Goal: Task Accomplishment & Management: Use online tool/utility

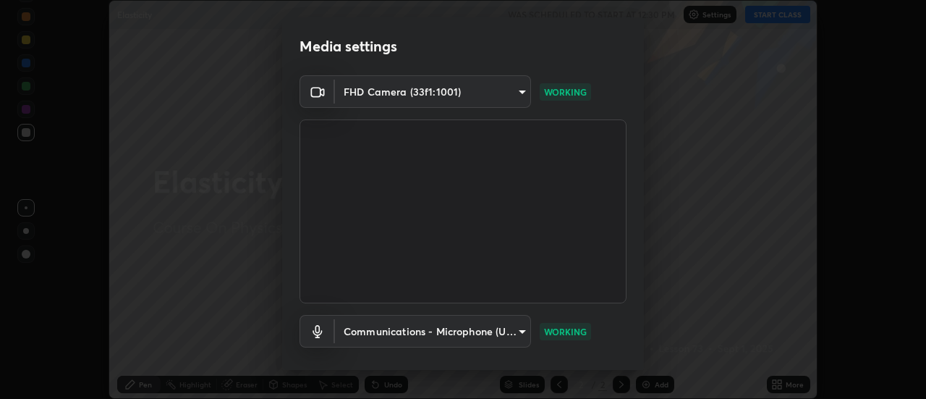
scroll to position [76, 0]
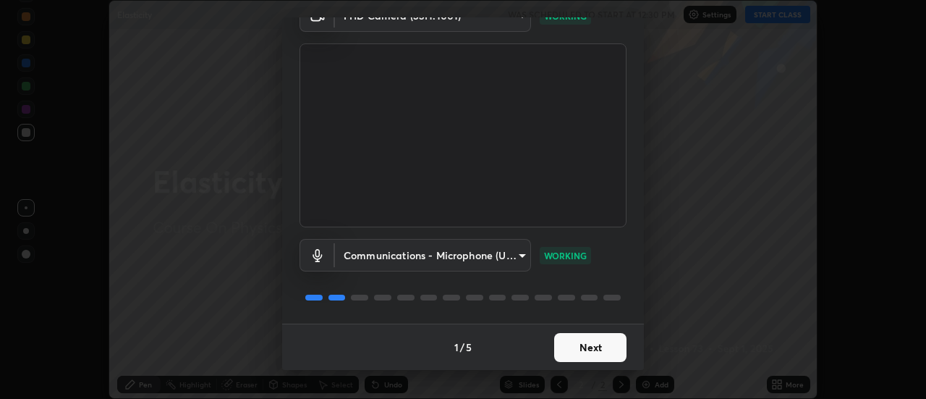
click at [597, 347] on button "Next" at bounding box center [590, 347] width 72 height 29
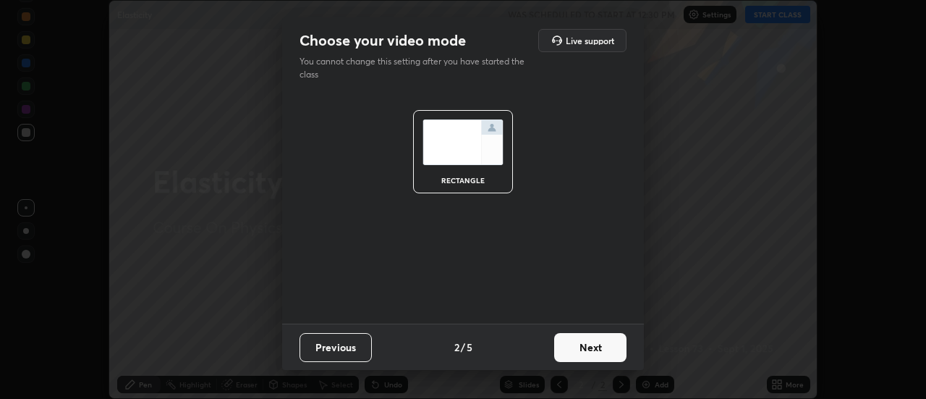
scroll to position [0, 0]
click at [609, 346] on button "Next" at bounding box center [590, 347] width 72 height 29
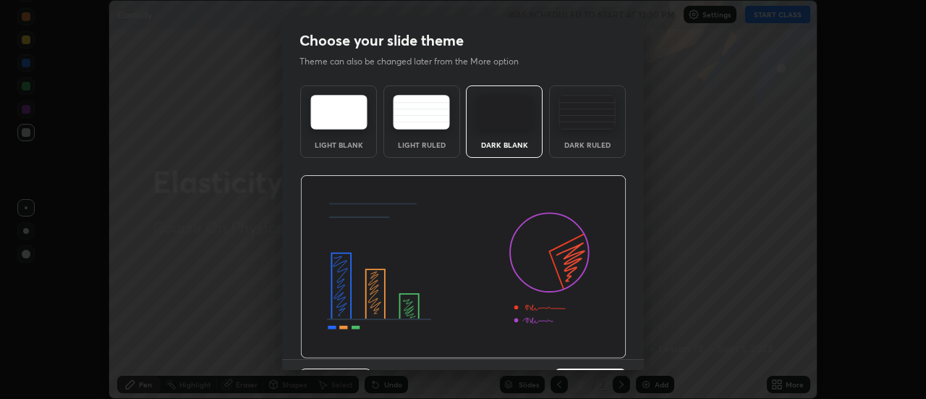
click at [598, 134] on div "Dark Ruled" at bounding box center [587, 121] width 77 height 72
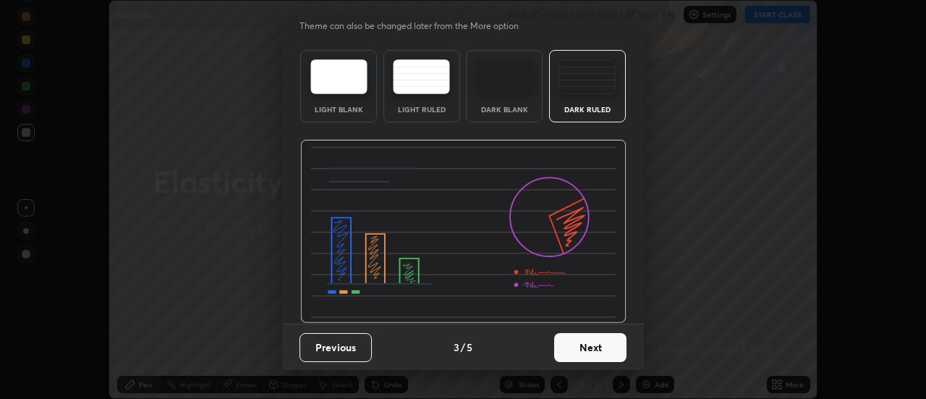
click at [595, 356] on button "Next" at bounding box center [590, 347] width 72 height 29
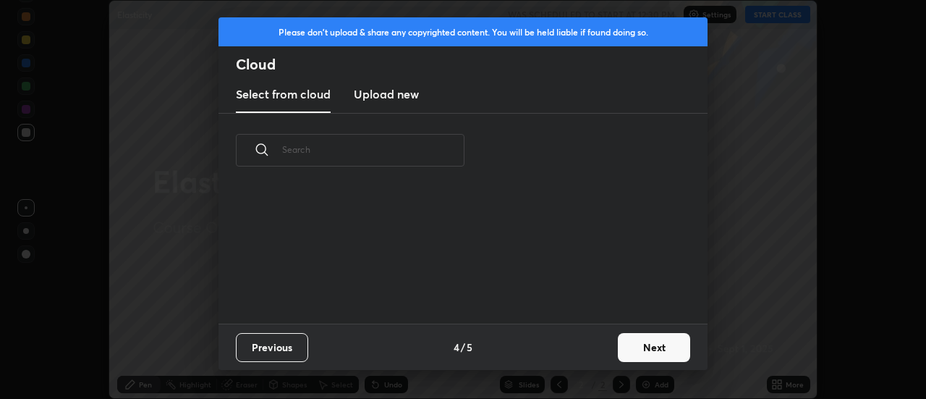
scroll to position [0, 0]
click at [638, 347] on button "Next" at bounding box center [654, 347] width 72 height 29
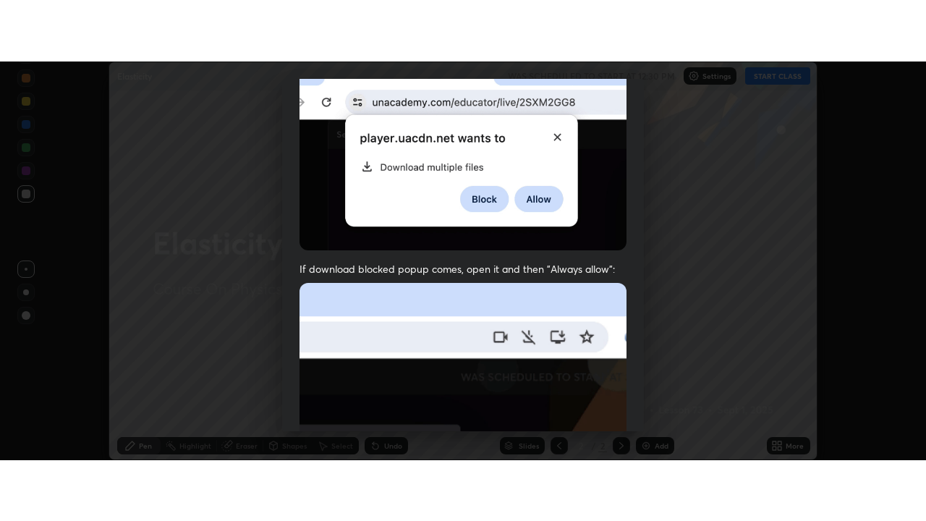
scroll to position [371, 0]
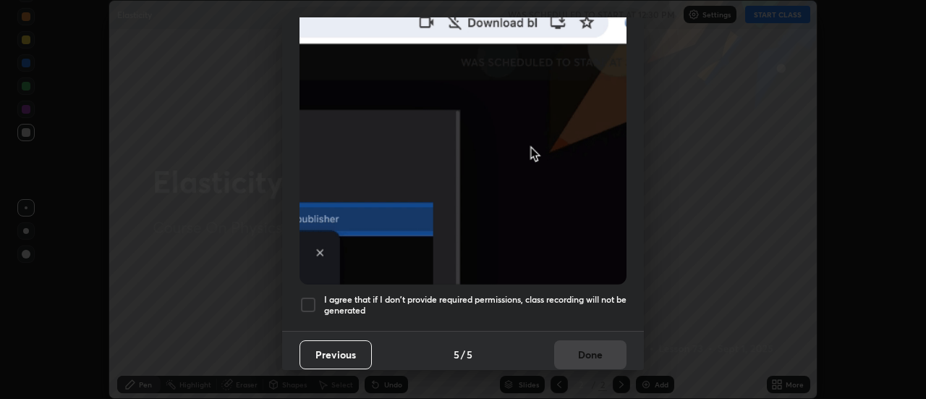
click at [308, 300] on div at bounding box center [307, 304] width 17 height 17
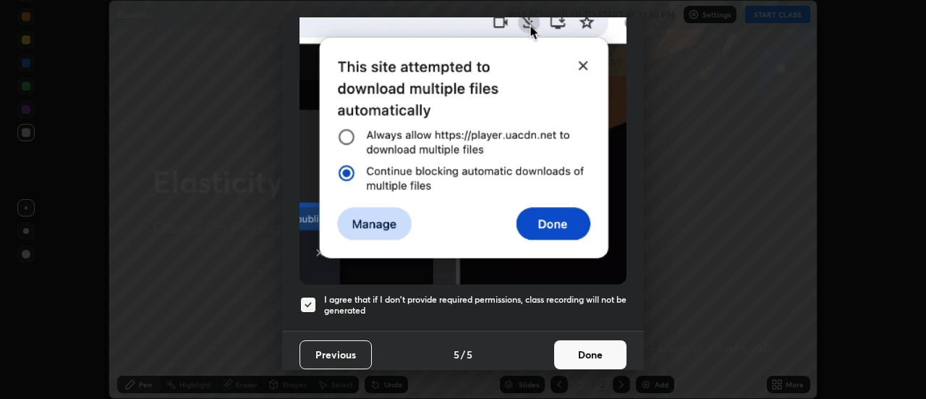
click at [580, 349] on button "Done" at bounding box center [590, 354] width 72 height 29
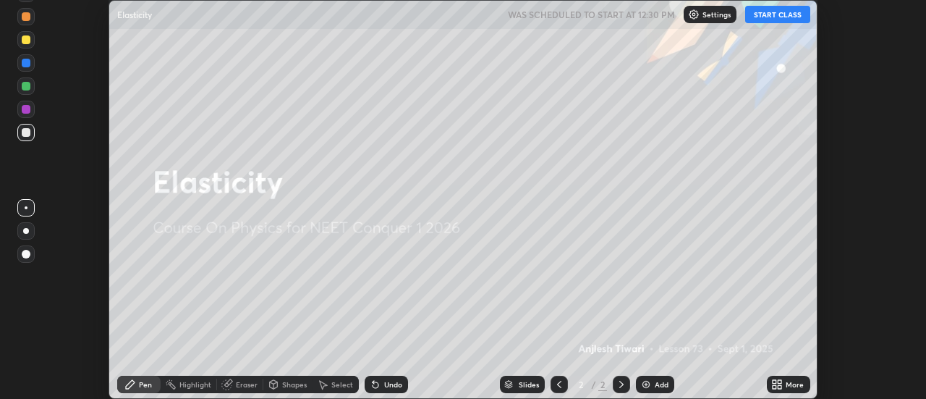
click at [657, 383] on div "Add" at bounding box center [662, 383] width 14 height 7
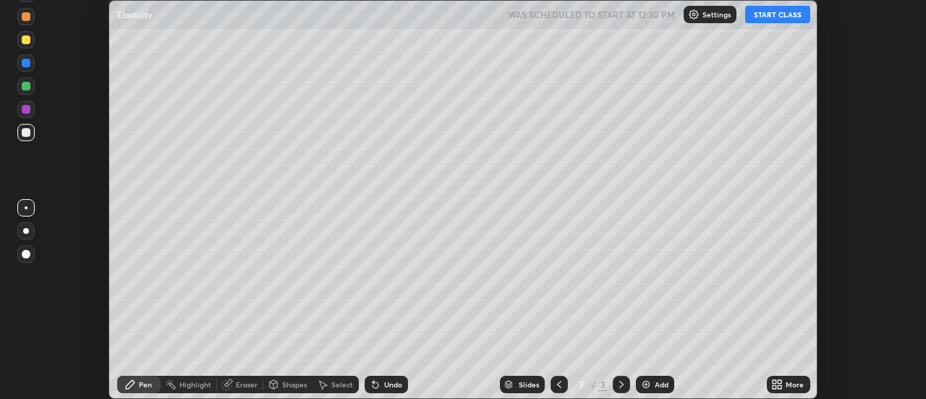
click at [776, 385] on icon at bounding box center [775, 387] width 4 height 4
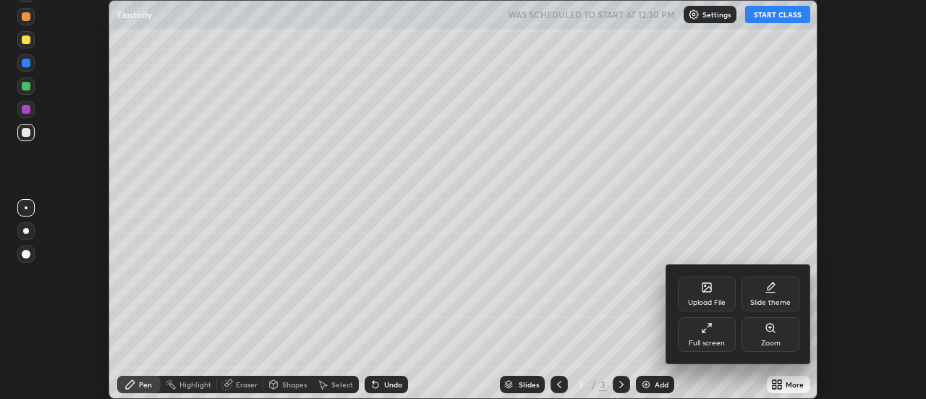
click at [722, 340] on div "Full screen" at bounding box center [707, 342] width 36 height 7
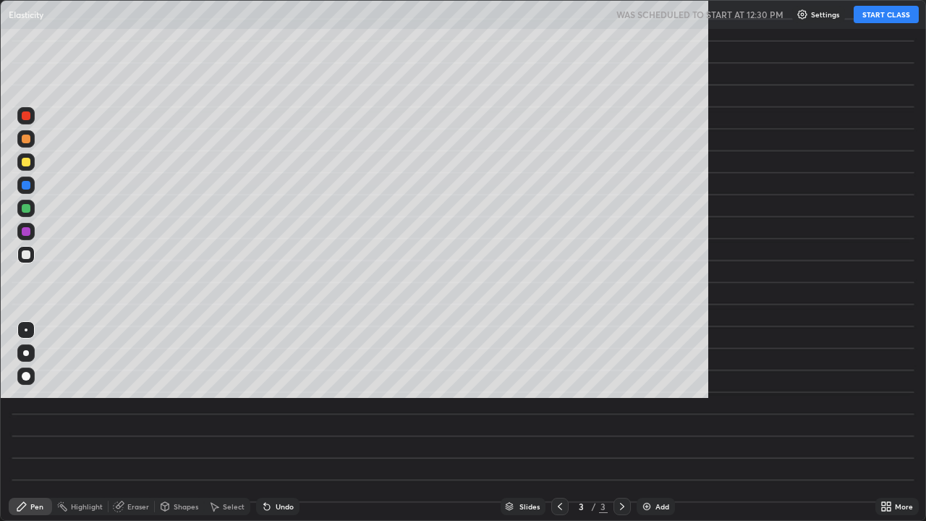
scroll to position [521, 926]
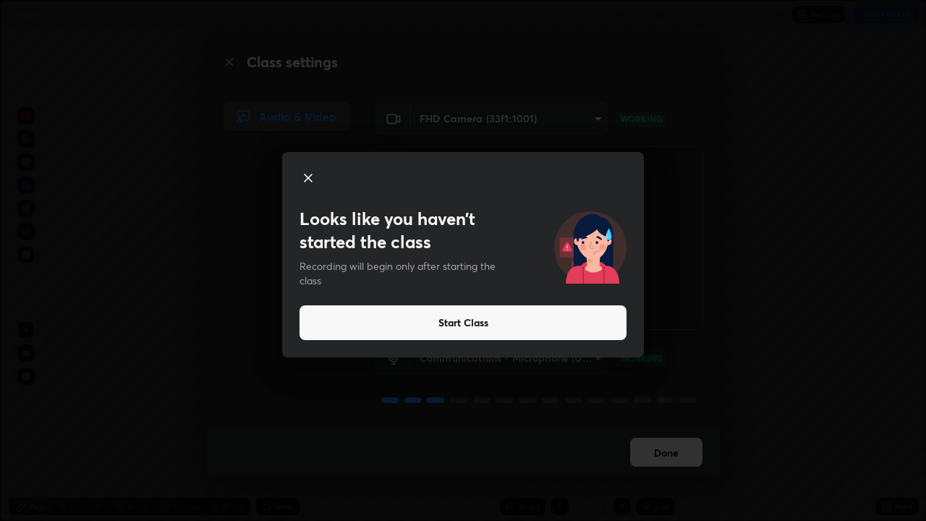
click at [417, 325] on button "Start Class" at bounding box center [462, 322] width 327 height 35
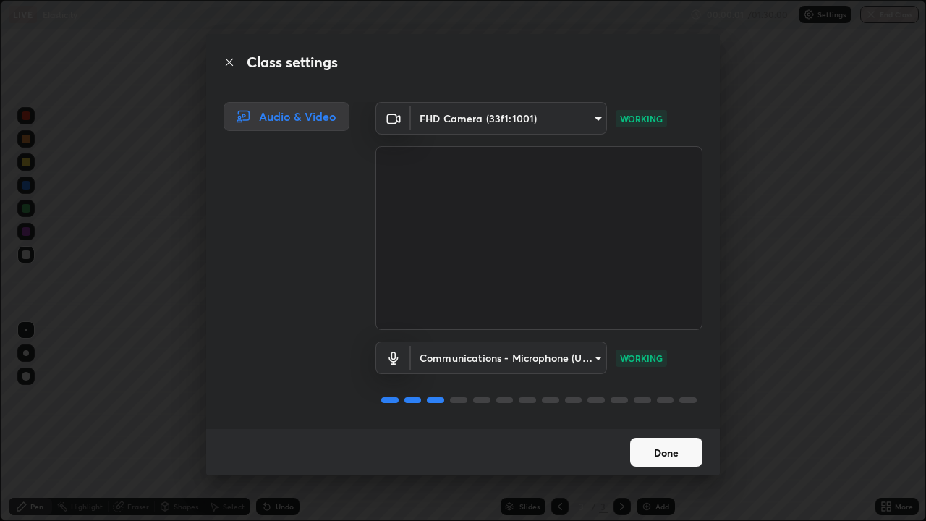
click at [646, 398] on button "Done" at bounding box center [666, 452] width 72 height 29
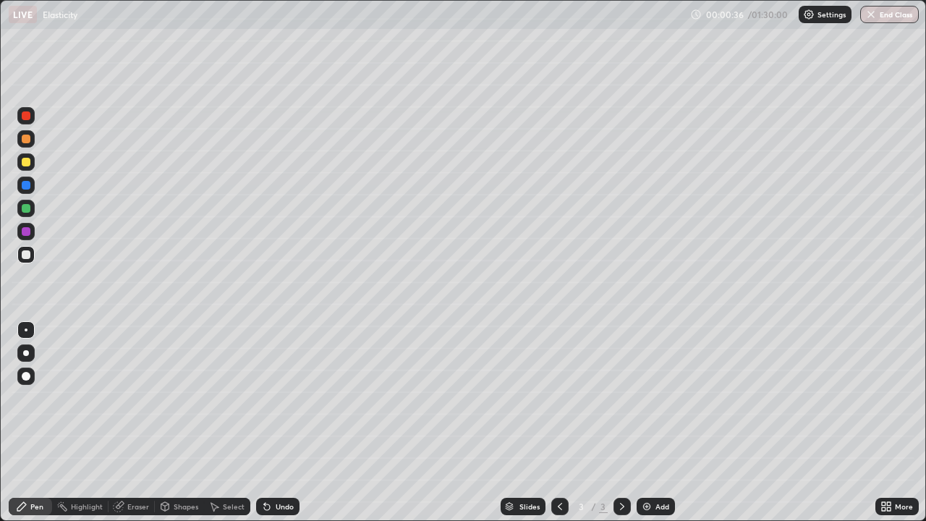
click at [25, 352] on div at bounding box center [26, 353] width 6 height 6
click at [174, 398] on div "Shapes" at bounding box center [186, 506] width 25 height 7
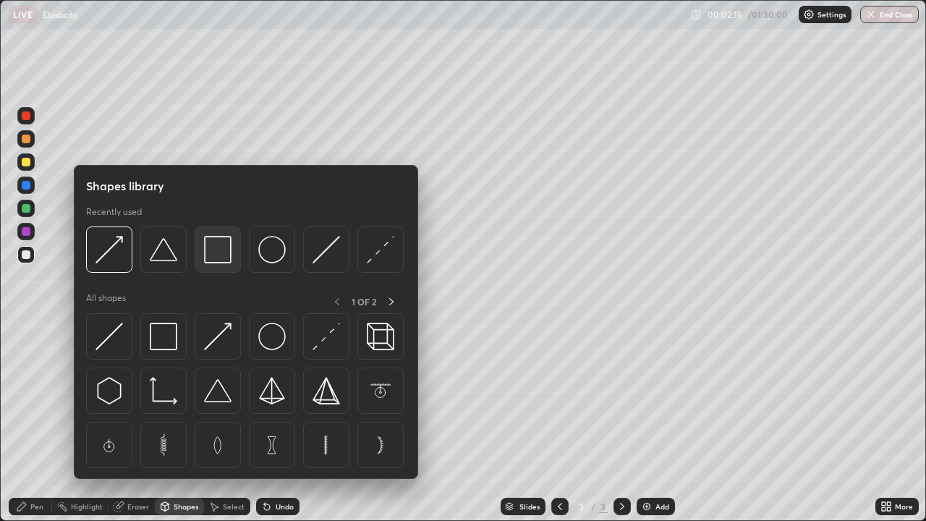
click at [223, 263] on img at bounding box center [217, 249] width 27 height 27
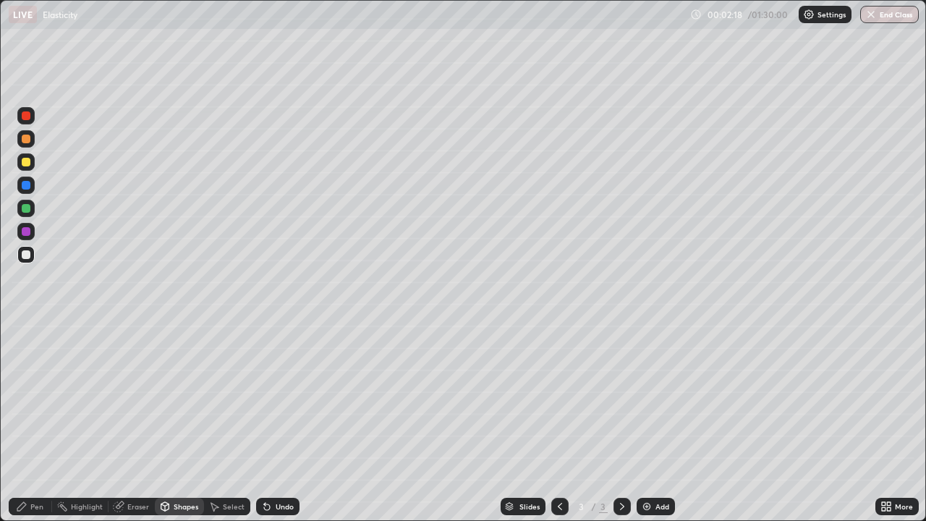
click at [31, 398] on div "Pen" at bounding box center [36, 506] width 13 height 7
click at [26, 330] on div at bounding box center [26, 329] width 3 height 3
click at [189, 398] on div "Shapes" at bounding box center [186, 506] width 25 height 7
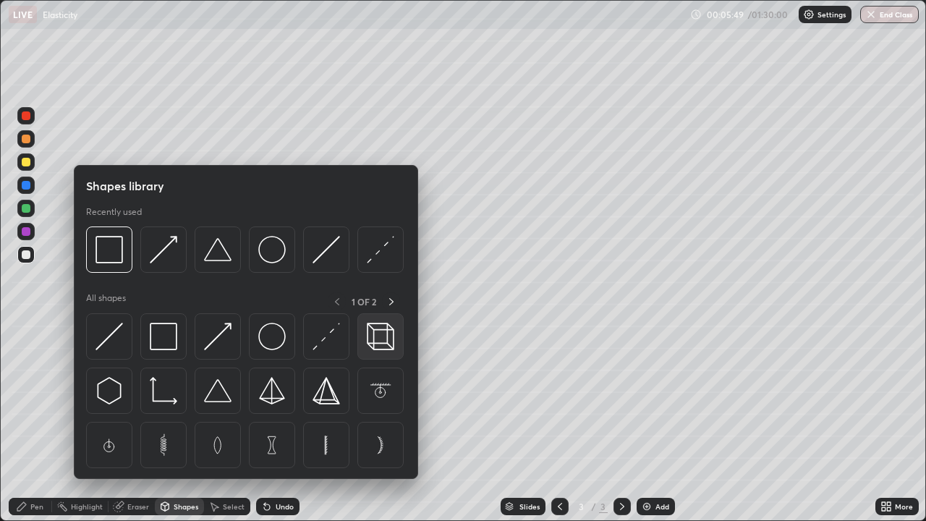
click at [373, 344] on img at bounding box center [380, 336] width 27 height 27
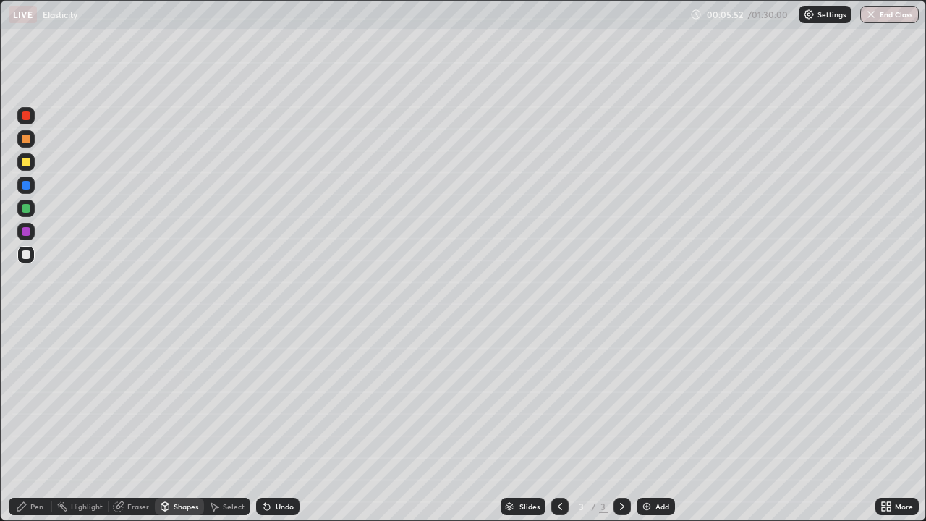
click at [29, 398] on div "Pen" at bounding box center [30, 506] width 43 height 17
click at [125, 398] on div "Eraser" at bounding box center [132, 506] width 46 height 17
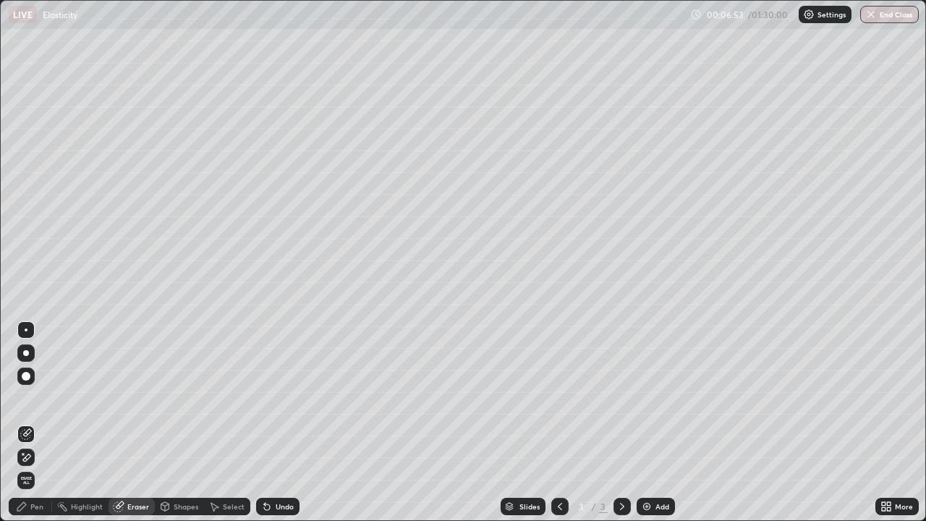
click at [35, 398] on div "Pen" at bounding box center [36, 506] width 13 height 7
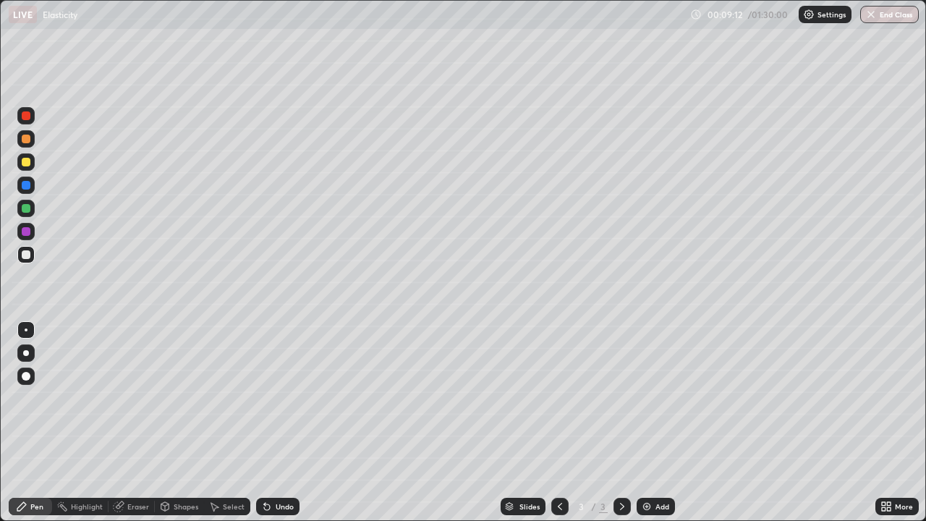
click at [645, 398] on img at bounding box center [647, 507] width 12 height 12
click at [26, 353] on div at bounding box center [26, 353] width 6 height 6
click at [30, 234] on div at bounding box center [26, 231] width 9 height 9
click at [28, 323] on div at bounding box center [25, 329] width 17 height 17
click at [26, 258] on div at bounding box center [26, 254] width 9 height 9
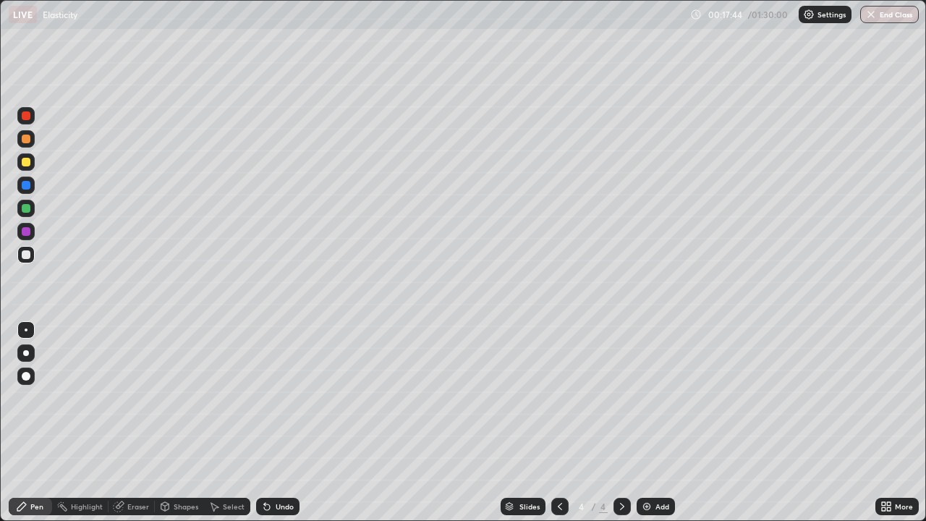
click at [655, 398] on div "Add" at bounding box center [662, 506] width 14 height 7
click at [558, 398] on icon at bounding box center [560, 507] width 12 height 12
click at [621, 398] on icon at bounding box center [622, 507] width 12 height 12
click at [26, 353] on div at bounding box center [26, 353] width 6 height 6
click at [264, 398] on icon at bounding box center [264, 503] width 1 height 1
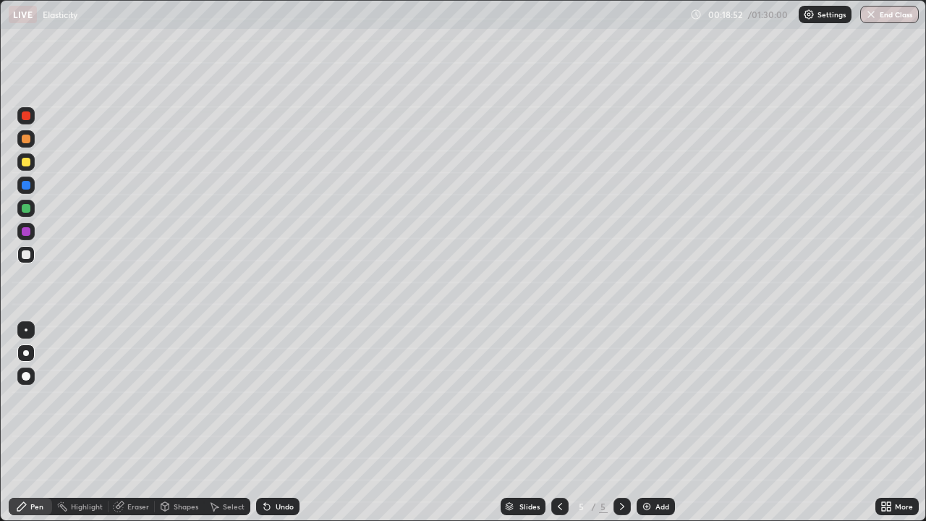
click at [265, 398] on icon at bounding box center [267, 507] width 6 height 6
click at [26, 330] on div at bounding box center [26, 329] width 3 height 3
click at [27, 207] on div at bounding box center [26, 208] width 9 height 9
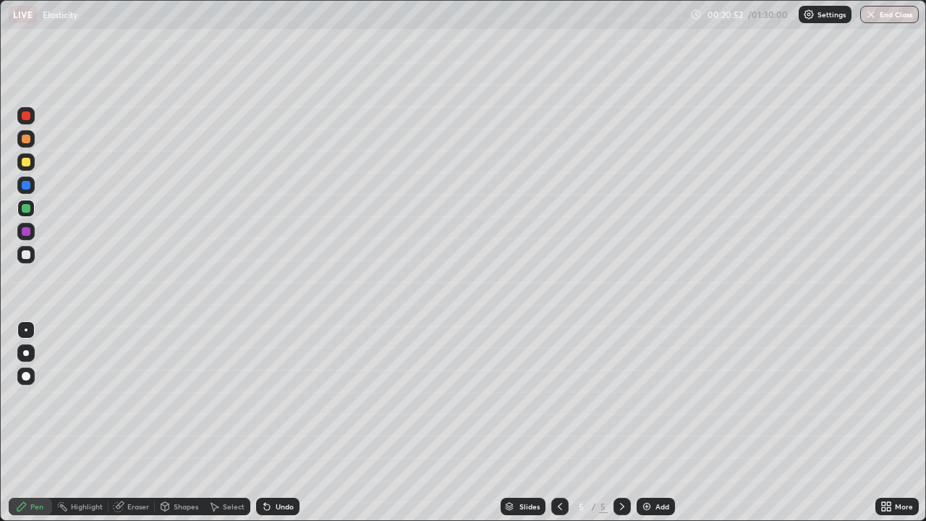
click at [271, 398] on div "Undo" at bounding box center [277, 506] width 43 height 17
click at [269, 398] on div "Undo" at bounding box center [277, 506] width 43 height 17
click at [271, 398] on div "Undo" at bounding box center [277, 506] width 43 height 17
click at [27, 255] on div at bounding box center [26, 254] width 9 height 9
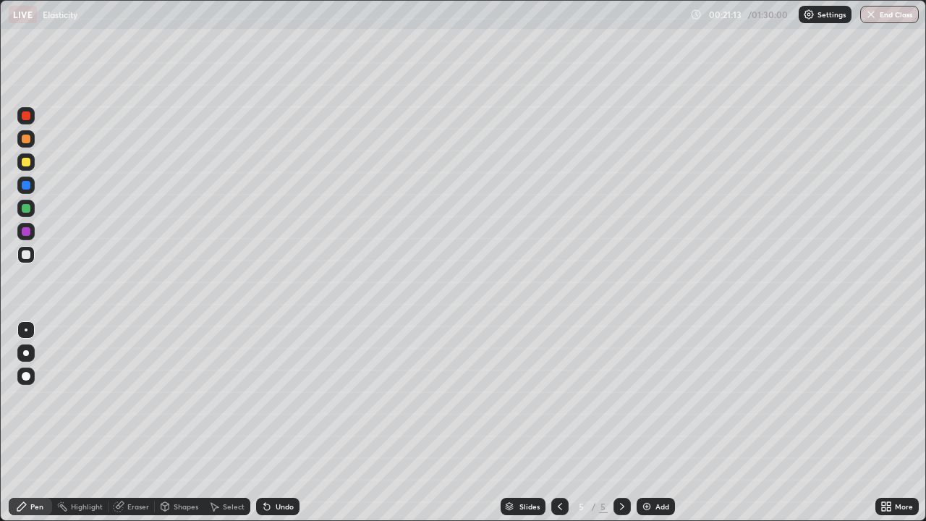
click at [31, 351] on div at bounding box center [25, 352] width 17 height 17
click at [133, 398] on div "Eraser" at bounding box center [138, 506] width 22 height 7
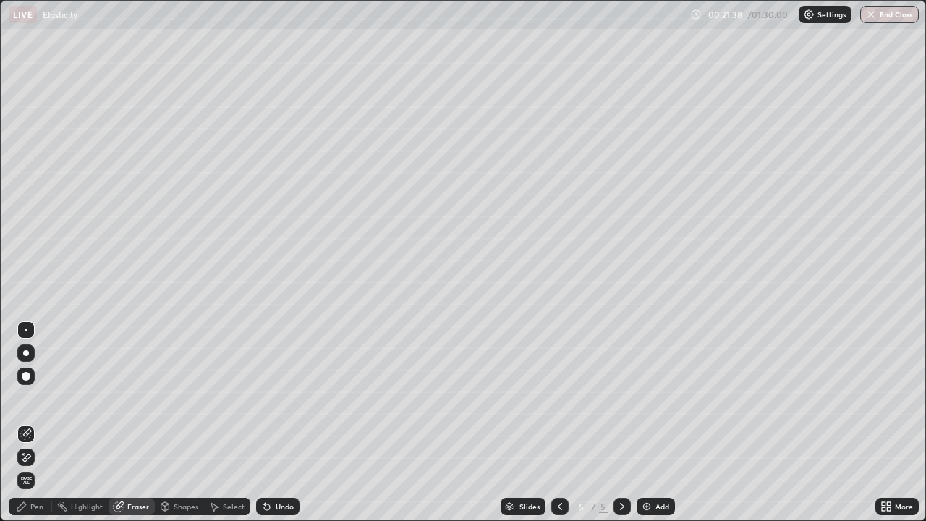
click at [24, 398] on div "Pen" at bounding box center [30, 506] width 43 height 17
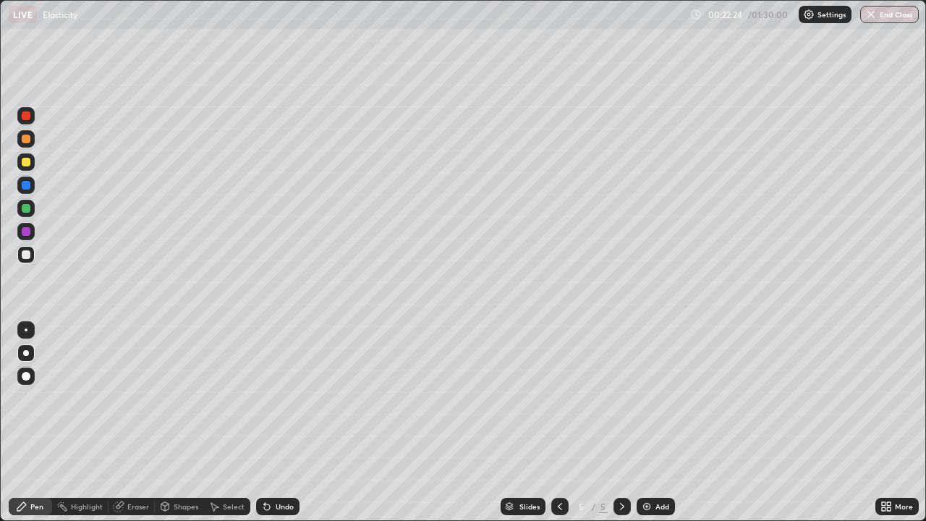
click at [224, 398] on div "Select" at bounding box center [234, 506] width 22 height 7
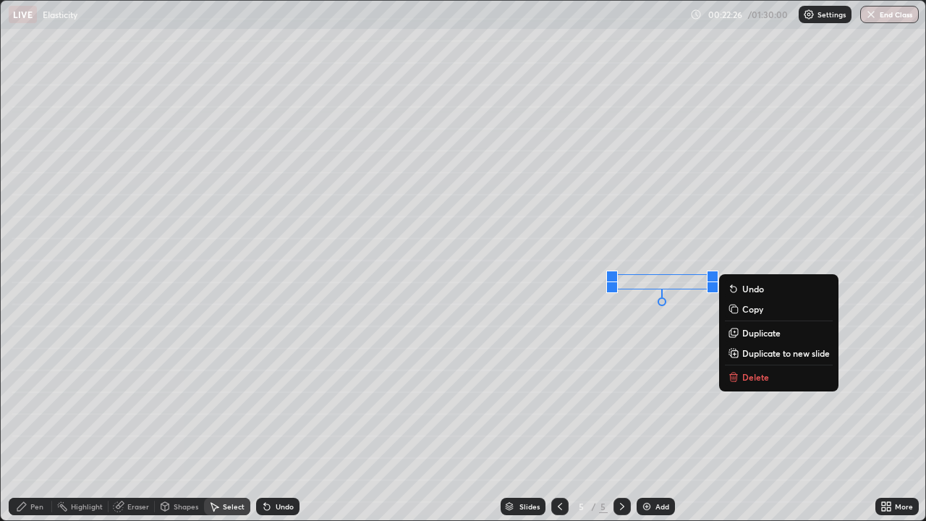
click at [752, 378] on p "Delete" at bounding box center [755, 377] width 27 height 12
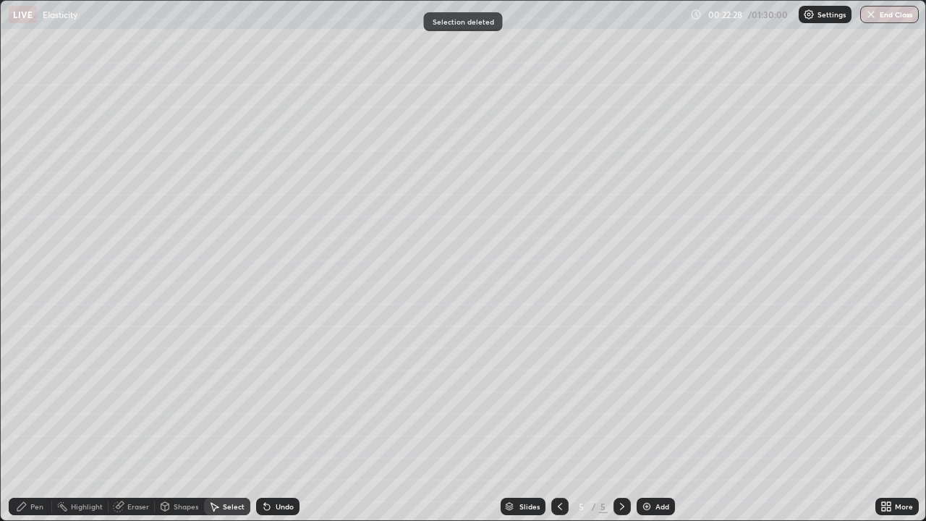
click at [36, 398] on div "Pen" at bounding box center [36, 506] width 13 height 7
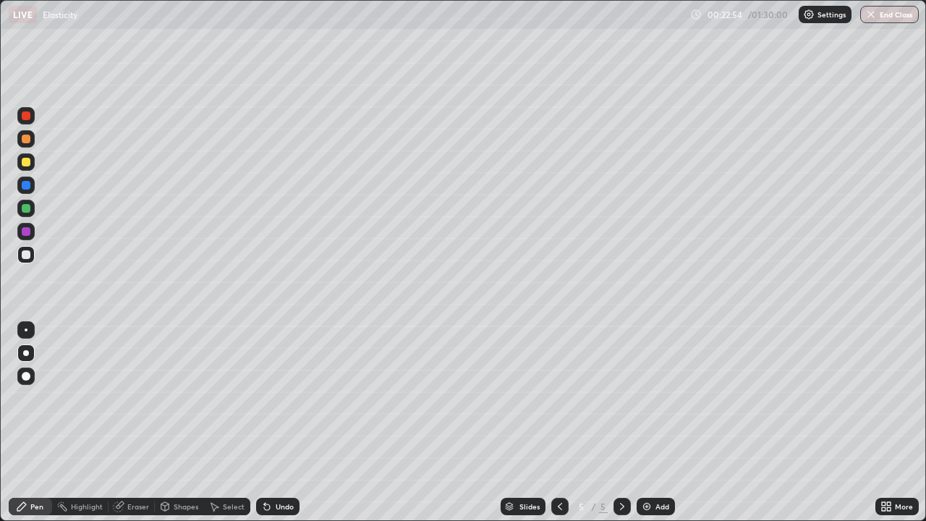
click at [26, 330] on div at bounding box center [26, 329] width 3 height 3
click at [29, 208] on div at bounding box center [26, 208] width 9 height 9
click at [31, 168] on div at bounding box center [25, 161] width 17 height 17
click at [26, 256] on div at bounding box center [26, 254] width 9 height 9
click at [26, 353] on div at bounding box center [26, 353] width 6 height 6
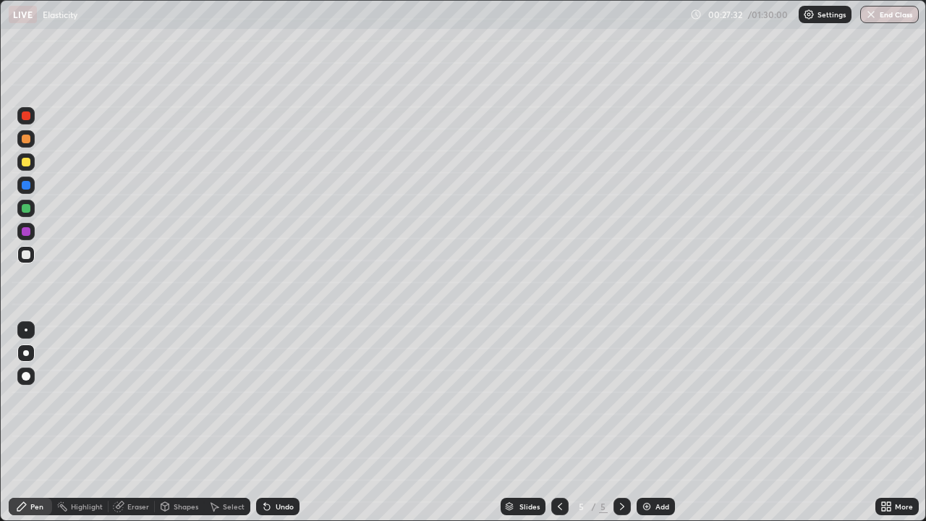
click at [657, 398] on div "Add" at bounding box center [662, 506] width 14 height 7
click at [560, 398] on icon at bounding box center [560, 507] width 12 height 12
click at [621, 398] on icon at bounding box center [622, 507] width 12 height 12
click at [26, 140] on div at bounding box center [26, 139] width 9 height 9
click at [133, 398] on div "Eraser" at bounding box center [138, 506] width 22 height 7
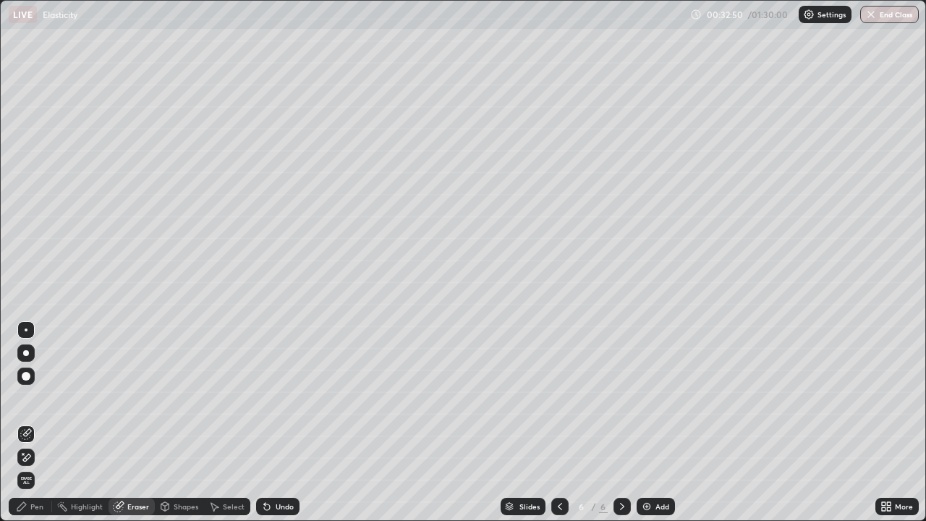
click at [30, 398] on div "Pen" at bounding box center [30, 506] width 43 height 17
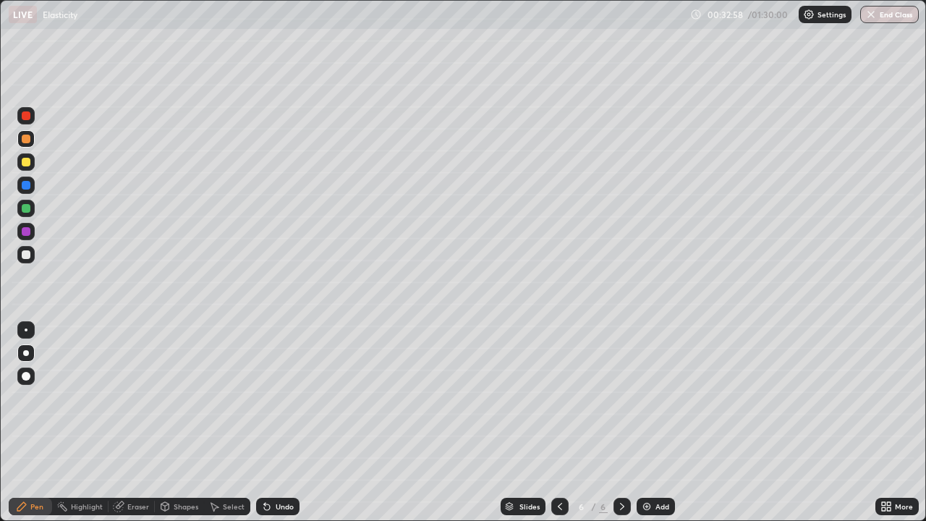
click at [132, 398] on div "Eraser" at bounding box center [138, 506] width 22 height 7
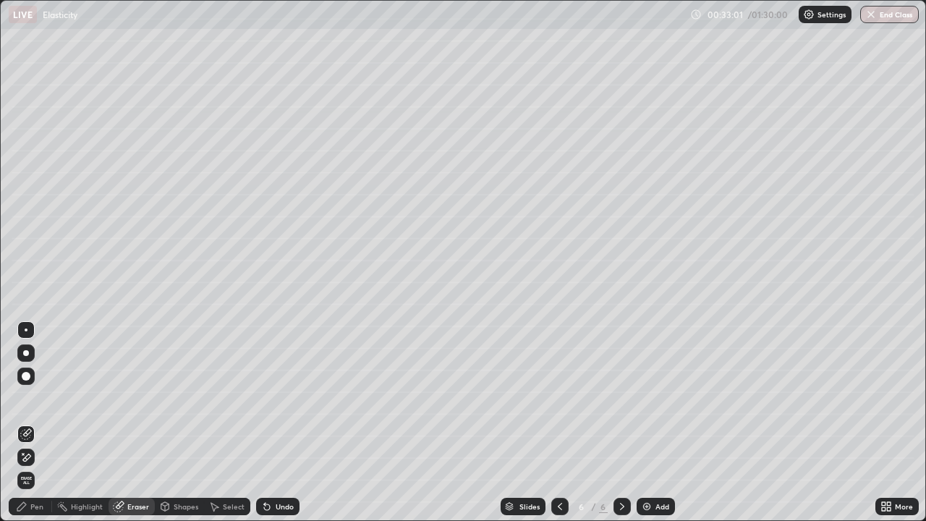
click at [35, 398] on div "Pen" at bounding box center [36, 506] width 13 height 7
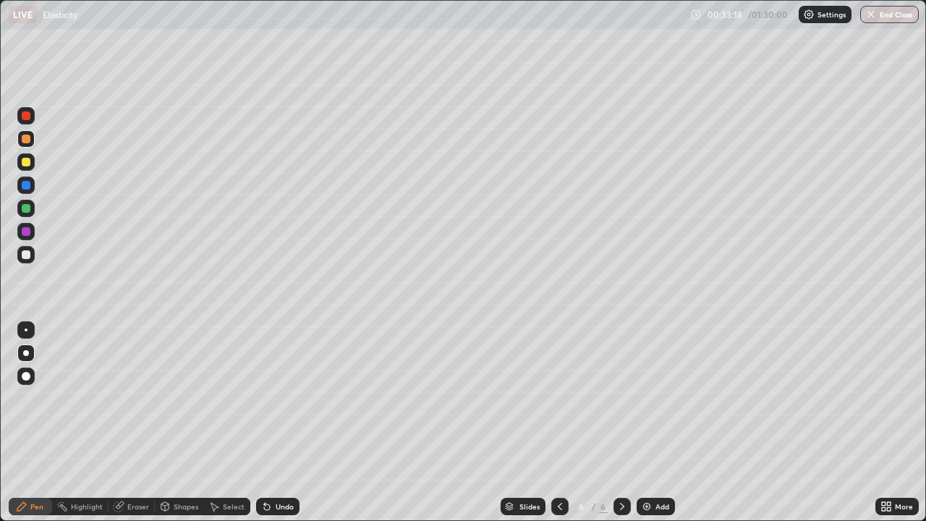
click at [30, 256] on div at bounding box center [26, 254] width 9 height 9
click at [653, 398] on div "Add" at bounding box center [656, 506] width 38 height 17
click at [183, 398] on div "Shapes" at bounding box center [186, 506] width 25 height 7
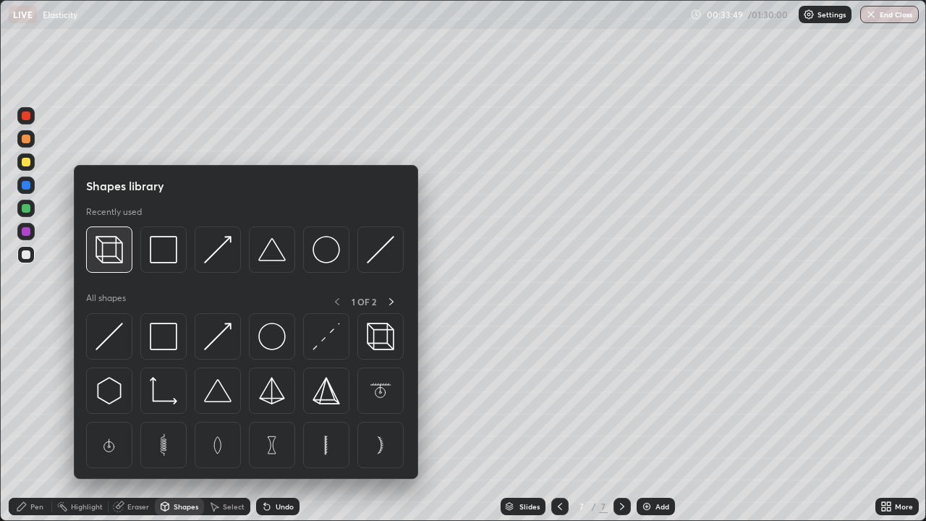
click at [122, 260] on img at bounding box center [108, 249] width 27 height 27
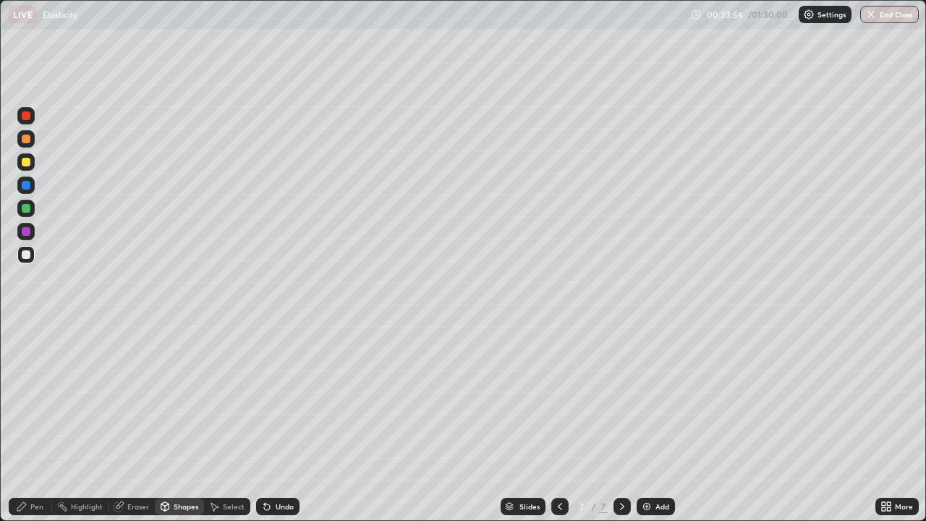
click at [182, 398] on div "Shapes" at bounding box center [186, 506] width 25 height 7
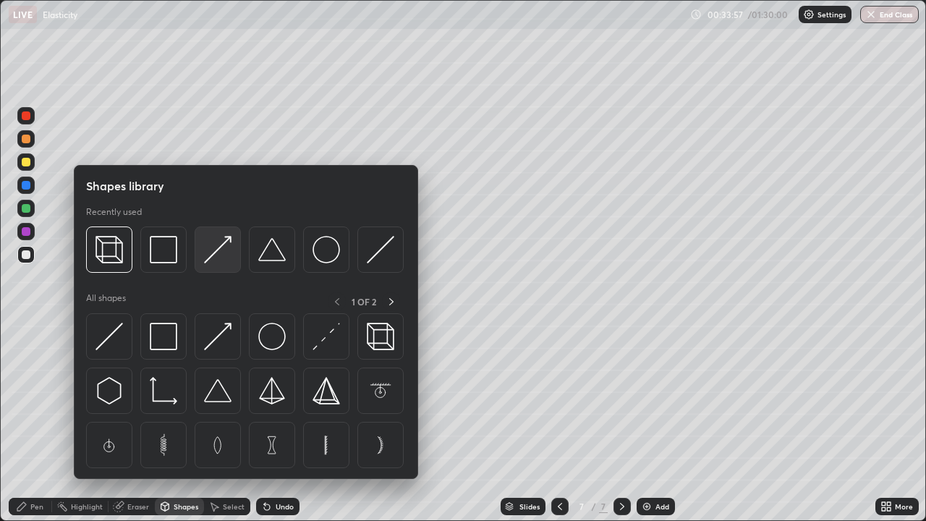
click at [222, 253] on img at bounding box center [217, 249] width 27 height 27
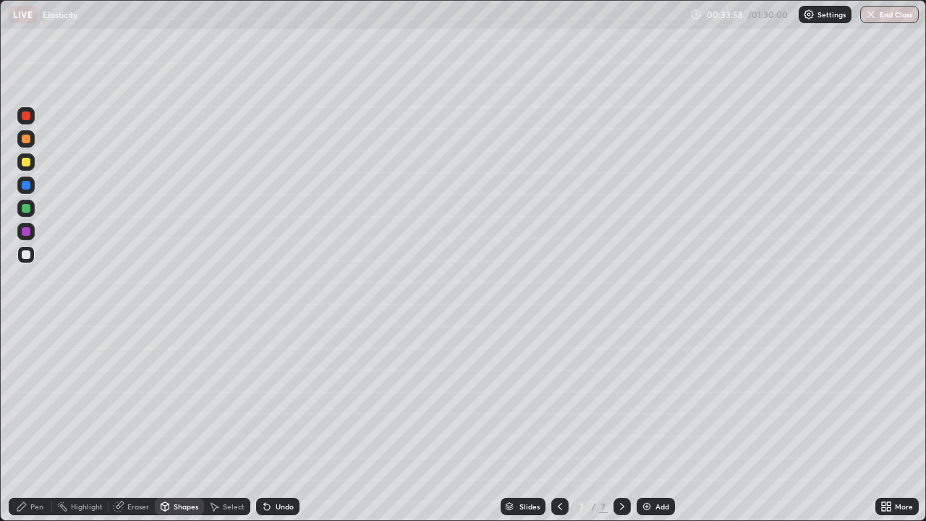
click at [26, 210] on div at bounding box center [26, 208] width 9 height 9
click at [30, 398] on div "Pen" at bounding box center [30, 506] width 43 height 17
click at [25, 258] on div at bounding box center [26, 254] width 9 height 9
click at [24, 335] on div at bounding box center [25, 329] width 17 height 17
click at [23, 207] on div at bounding box center [26, 208] width 9 height 9
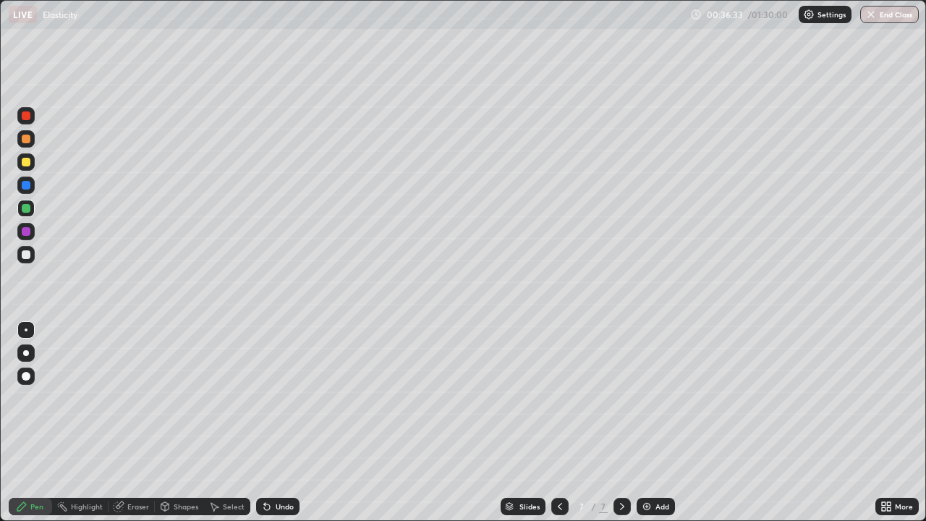
click at [140, 398] on div "Eraser" at bounding box center [138, 506] width 22 height 7
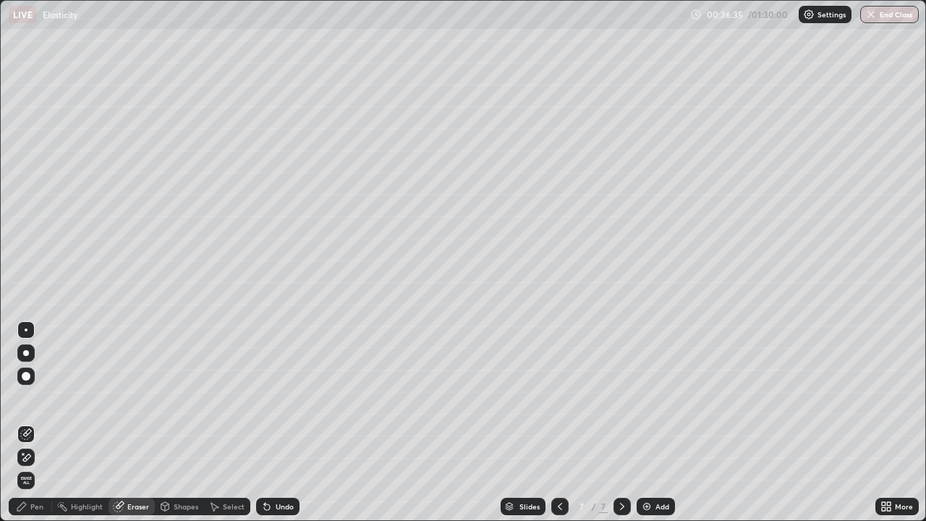
click at [33, 398] on div "Pen" at bounding box center [30, 506] width 43 height 17
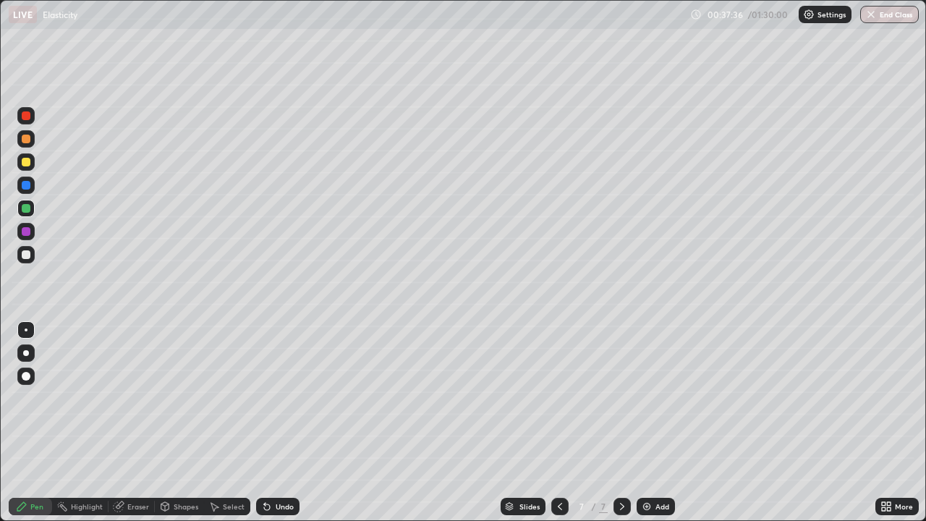
click at [31, 163] on div at bounding box center [25, 161] width 17 height 17
click at [26, 209] on div at bounding box center [26, 208] width 9 height 9
click at [655, 398] on div "Add" at bounding box center [662, 506] width 14 height 7
click at [26, 255] on div at bounding box center [26, 254] width 9 height 9
click at [26, 209] on div at bounding box center [26, 208] width 9 height 9
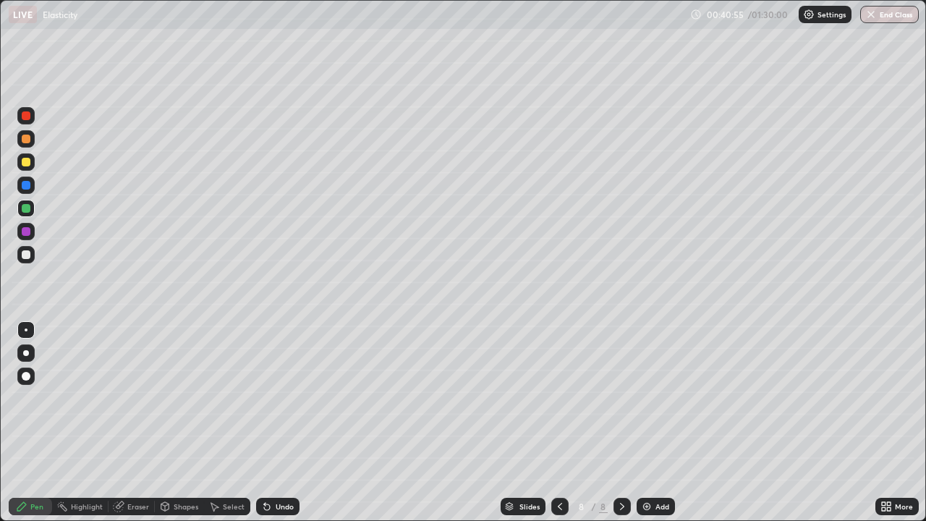
click at [27, 192] on div at bounding box center [25, 185] width 17 height 17
click at [28, 351] on div at bounding box center [25, 352] width 17 height 17
click at [26, 330] on div at bounding box center [26, 329] width 3 height 3
click at [28, 164] on div at bounding box center [26, 162] width 9 height 9
click at [650, 398] on img at bounding box center [647, 507] width 12 height 12
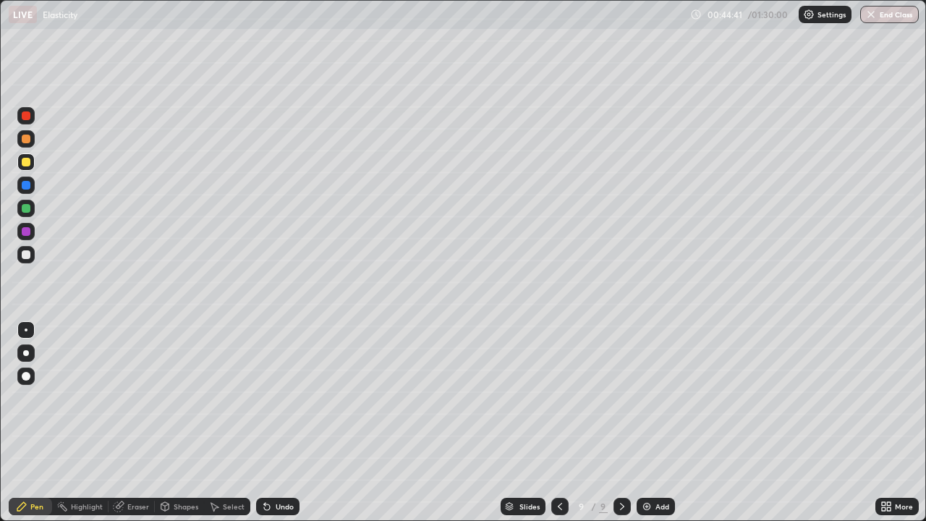
click at [29, 257] on div at bounding box center [26, 254] width 9 height 9
click at [28, 187] on div at bounding box center [26, 185] width 9 height 9
click at [276, 398] on div "Undo" at bounding box center [285, 506] width 18 height 7
click at [270, 398] on icon at bounding box center [267, 507] width 12 height 12
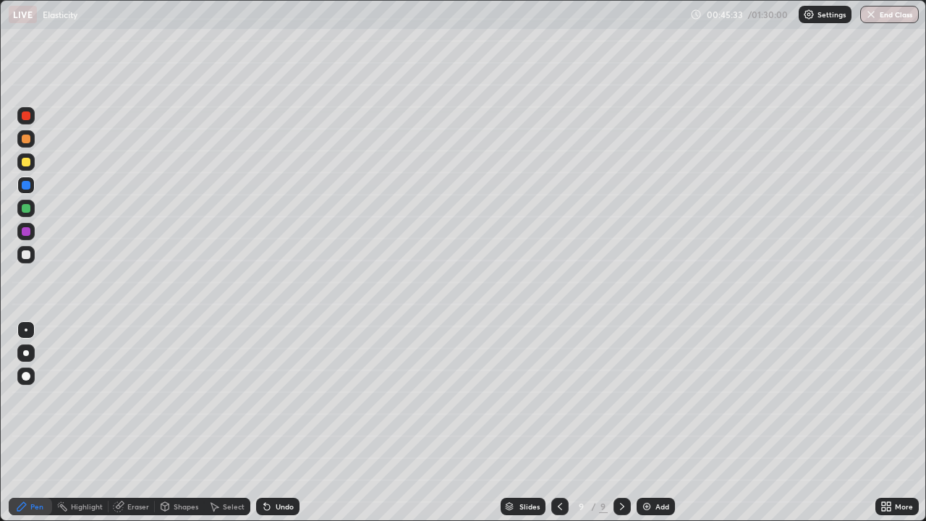
click at [268, 398] on icon at bounding box center [267, 507] width 12 height 12
click at [271, 398] on div "Undo" at bounding box center [277, 506] width 43 height 17
click at [278, 398] on div "Undo" at bounding box center [285, 506] width 18 height 7
click at [281, 398] on div "Undo" at bounding box center [285, 506] width 18 height 7
click at [278, 398] on div "Undo" at bounding box center [285, 506] width 18 height 7
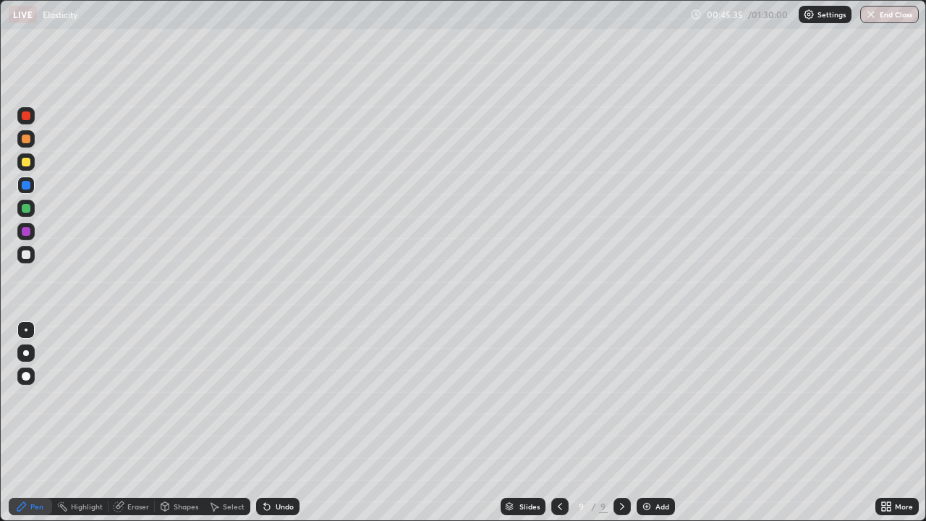
click at [276, 398] on div "Undo" at bounding box center [277, 506] width 43 height 17
click at [274, 398] on div "Undo" at bounding box center [277, 506] width 43 height 17
click at [273, 398] on div "Undo" at bounding box center [277, 506] width 43 height 17
click at [276, 398] on div "Undo" at bounding box center [285, 506] width 18 height 7
click at [27, 258] on div at bounding box center [26, 254] width 9 height 9
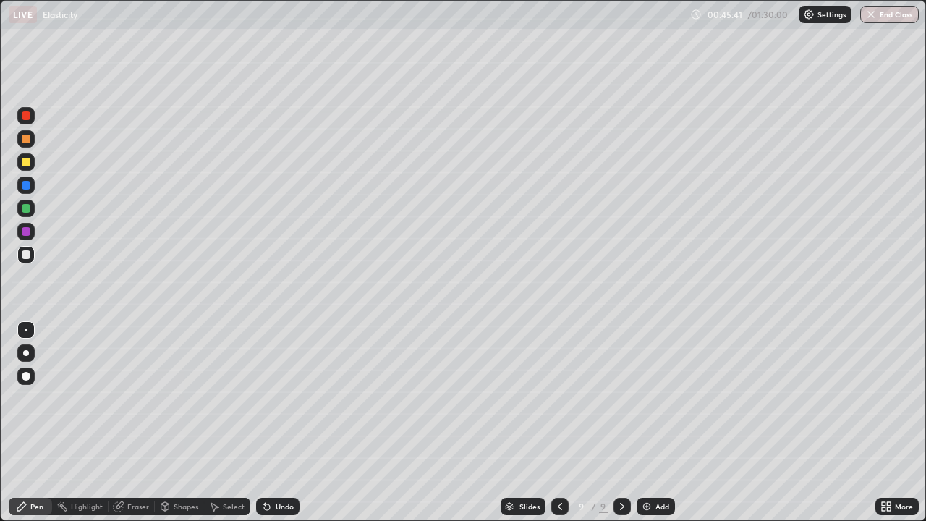
click at [276, 398] on div "Undo" at bounding box center [285, 506] width 18 height 7
click at [26, 163] on div at bounding box center [26, 162] width 9 height 9
click at [273, 398] on div "Undo" at bounding box center [277, 506] width 43 height 17
click at [278, 398] on div "Undo" at bounding box center [277, 506] width 43 height 17
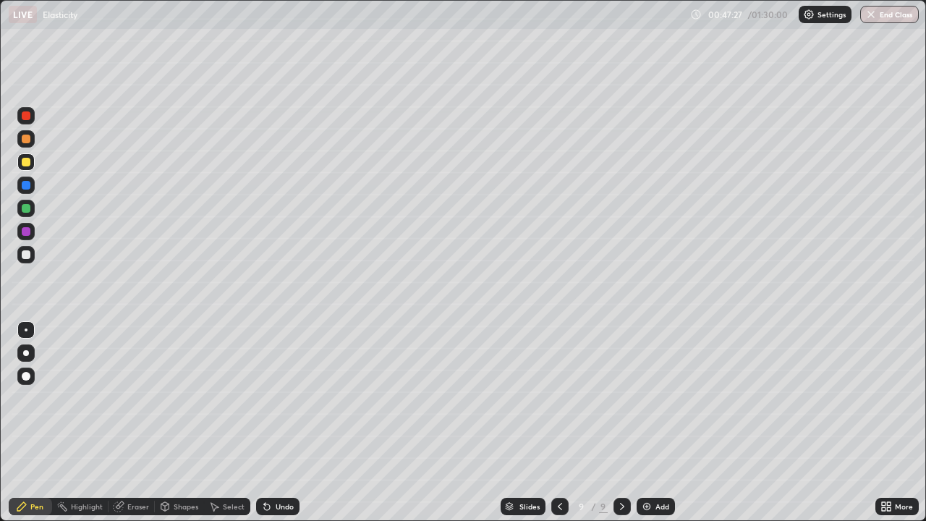
click at [280, 398] on div "Undo" at bounding box center [285, 506] width 18 height 7
click at [282, 398] on div "Undo" at bounding box center [285, 506] width 18 height 7
click at [281, 398] on div "Undo" at bounding box center [285, 506] width 18 height 7
click at [284, 398] on div "Undo" at bounding box center [277, 506] width 43 height 17
click at [282, 398] on div "Undo" at bounding box center [285, 506] width 18 height 7
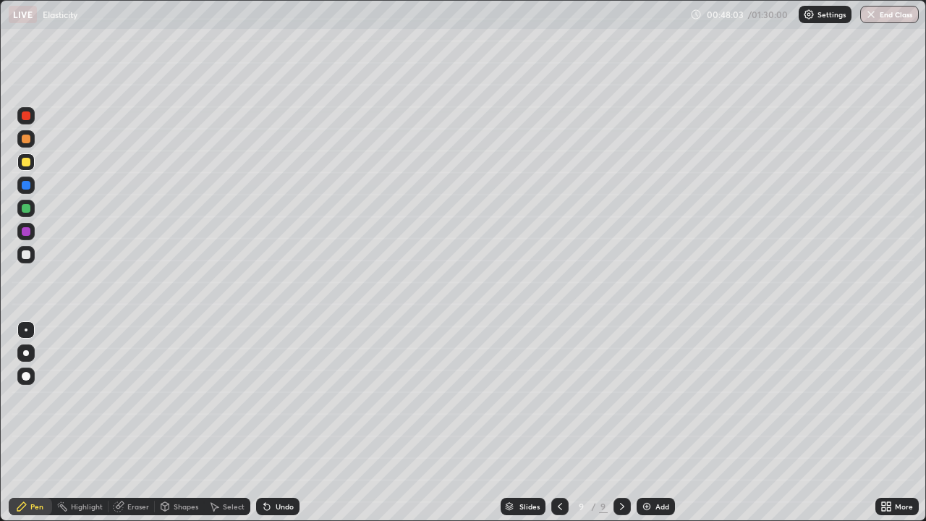
click at [268, 398] on icon at bounding box center [267, 507] width 12 height 12
click at [27, 251] on div at bounding box center [26, 254] width 9 height 9
click at [269, 398] on icon at bounding box center [267, 507] width 12 height 12
click at [265, 398] on icon at bounding box center [267, 507] width 6 height 6
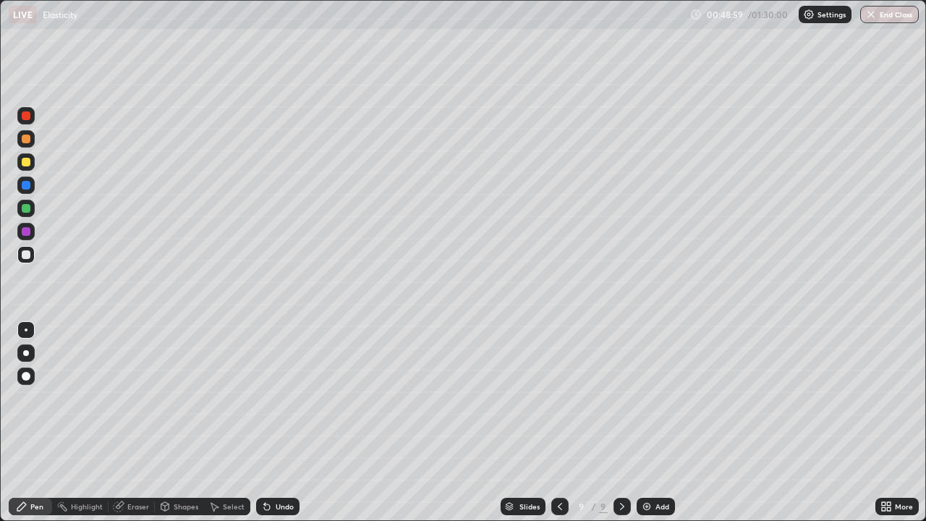
click at [265, 398] on icon at bounding box center [267, 507] width 12 height 12
click at [266, 398] on icon at bounding box center [267, 507] width 6 height 6
click at [645, 398] on img at bounding box center [647, 507] width 12 height 12
click at [26, 353] on div at bounding box center [26, 353] width 6 height 6
click at [281, 398] on div "Undo" at bounding box center [285, 506] width 18 height 7
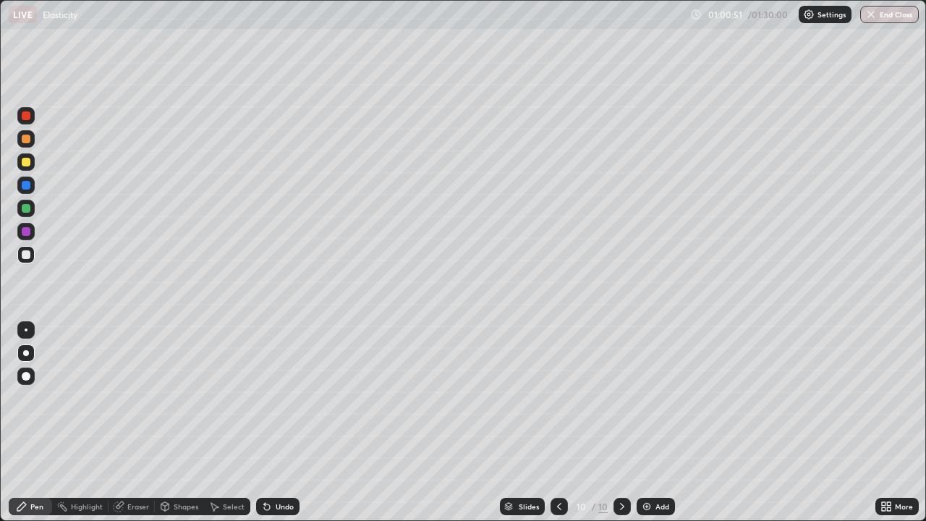
click at [284, 398] on div "Undo" at bounding box center [285, 506] width 18 height 7
click at [272, 398] on div "Undo" at bounding box center [277, 506] width 43 height 17
click at [26, 328] on div at bounding box center [26, 329] width 3 height 3
click at [26, 186] on div at bounding box center [26, 185] width 9 height 9
click at [28, 257] on div at bounding box center [26, 254] width 9 height 9
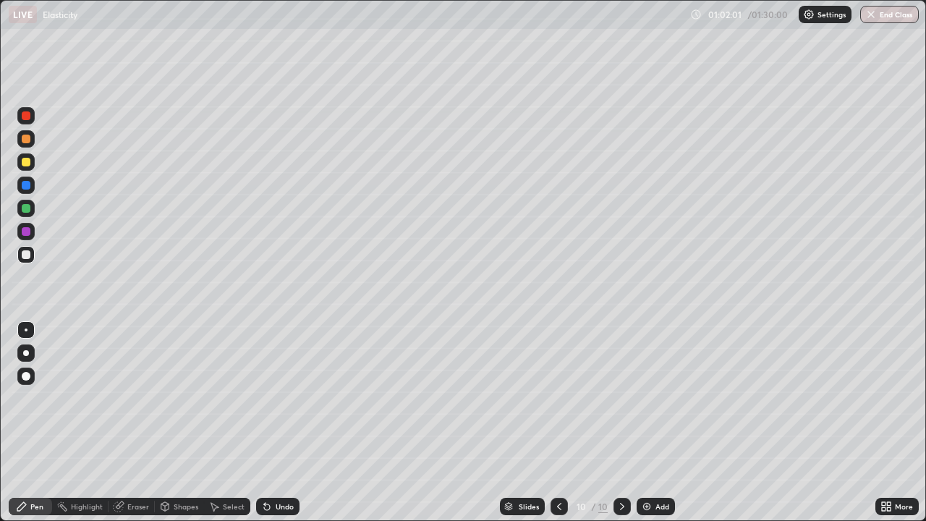
click at [25, 186] on div at bounding box center [26, 185] width 9 height 9
click at [26, 258] on div at bounding box center [26, 254] width 9 height 9
click at [26, 184] on div at bounding box center [26, 185] width 9 height 9
click at [27, 258] on div at bounding box center [26, 254] width 9 height 9
click at [25, 187] on div at bounding box center [26, 185] width 9 height 9
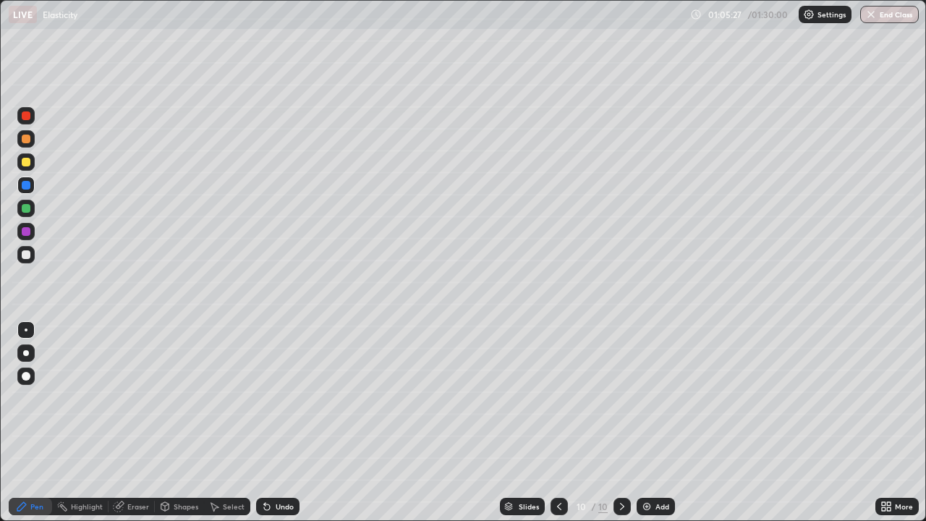
click at [30, 255] on div at bounding box center [26, 254] width 9 height 9
click at [655, 398] on div "Add" at bounding box center [662, 506] width 14 height 7
click at [558, 398] on icon at bounding box center [560, 507] width 12 height 12
click at [621, 398] on icon at bounding box center [622, 507] width 12 height 12
click at [26, 353] on div at bounding box center [26, 353] width 6 height 6
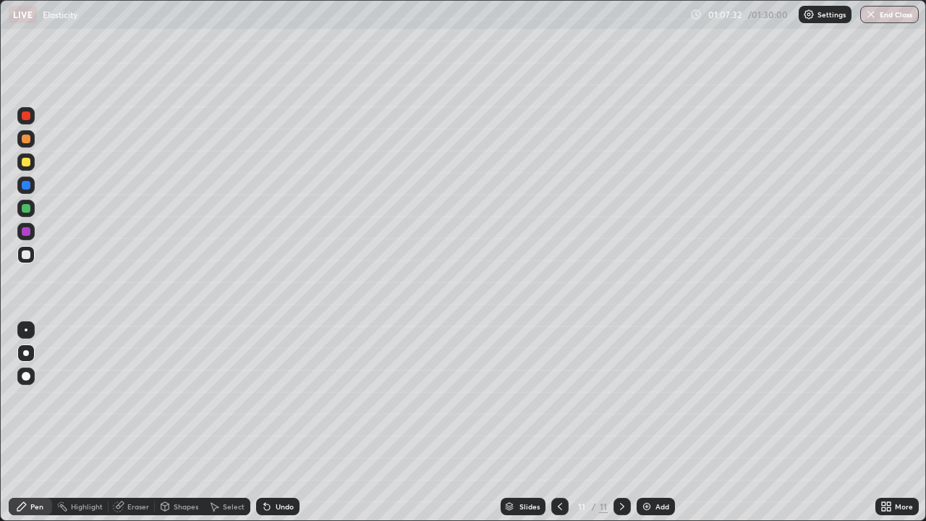
click at [26, 330] on div at bounding box center [26, 329] width 3 height 3
click at [289, 398] on div "Undo" at bounding box center [285, 506] width 18 height 7
click at [280, 398] on div "Undo" at bounding box center [285, 506] width 18 height 7
click at [278, 398] on div "Undo" at bounding box center [285, 506] width 18 height 7
click at [28, 189] on div at bounding box center [26, 185] width 9 height 9
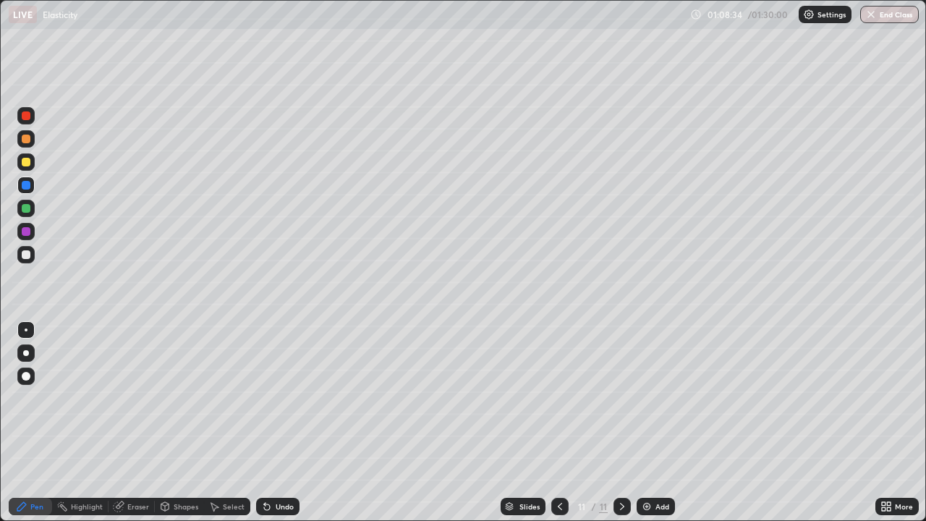
click at [280, 398] on div "Undo" at bounding box center [285, 506] width 18 height 7
click at [25, 256] on div at bounding box center [26, 254] width 9 height 9
click at [647, 398] on img at bounding box center [647, 507] width 12 height 12
click at [26, 353] on div at bounding box center [26, 353] width 6 height 6
click at [264, 398] on icon at bounding box center [264, 503] width 1 height 1
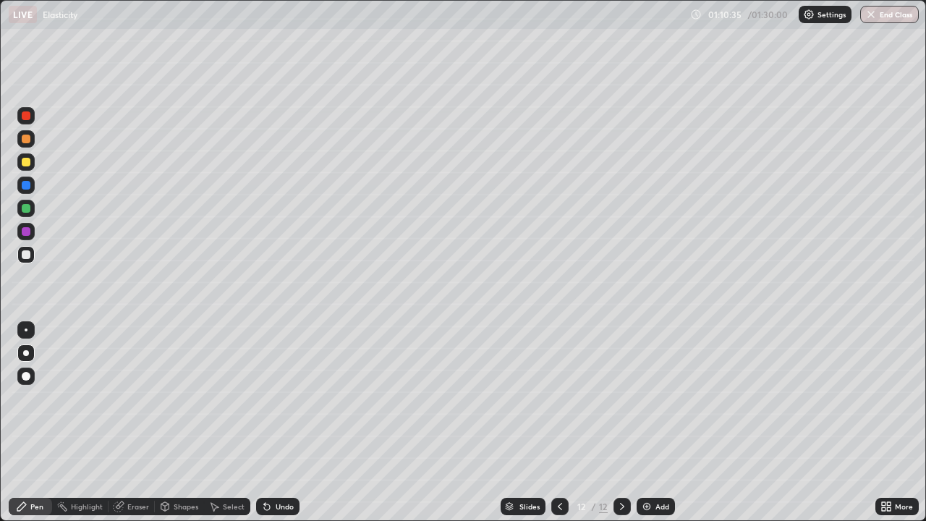
click at [264, 398] on icon at bounding box center [264, 503] width 1 height 1
click at [182, 398] on div "Shapes" at bounding box center [186, 506] width 25 height 7
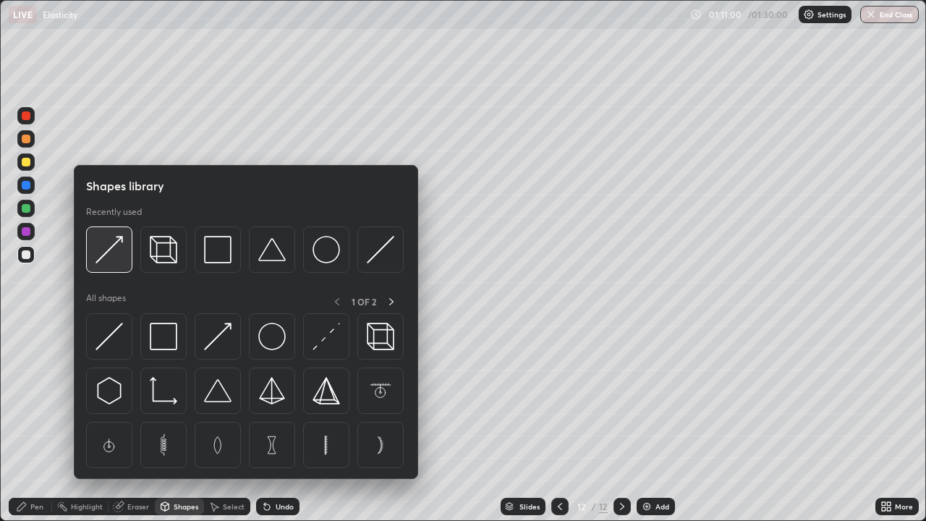
click at [115, 264] on div at bounding box center [109, 249] width 46 height 46
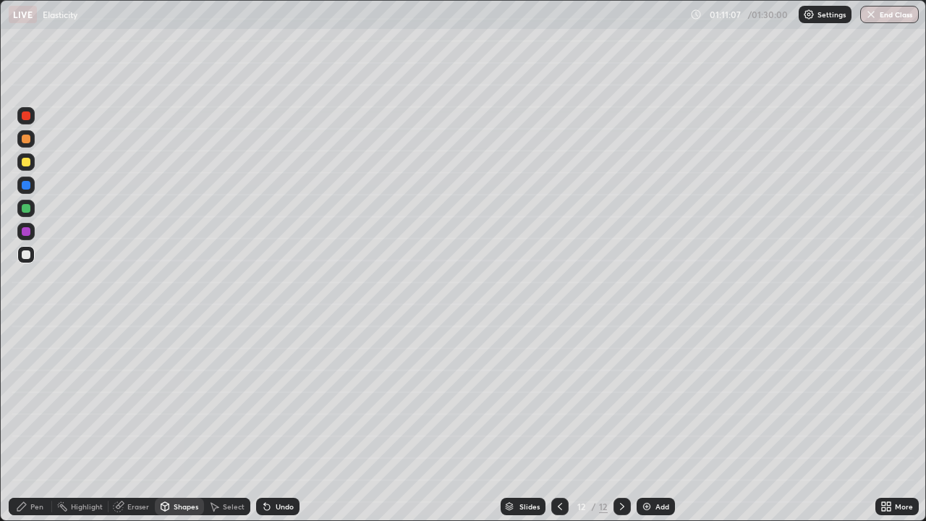
click at [35, 398] on div "Pen" at bounding box center [36, 506] width 13 height 7
click at [24, 211] on div at bounding box center [26, 208] width 9 height 9
click at [177, 398] on div "Shapes" at bounding box center [186, 506] width 25 height 7
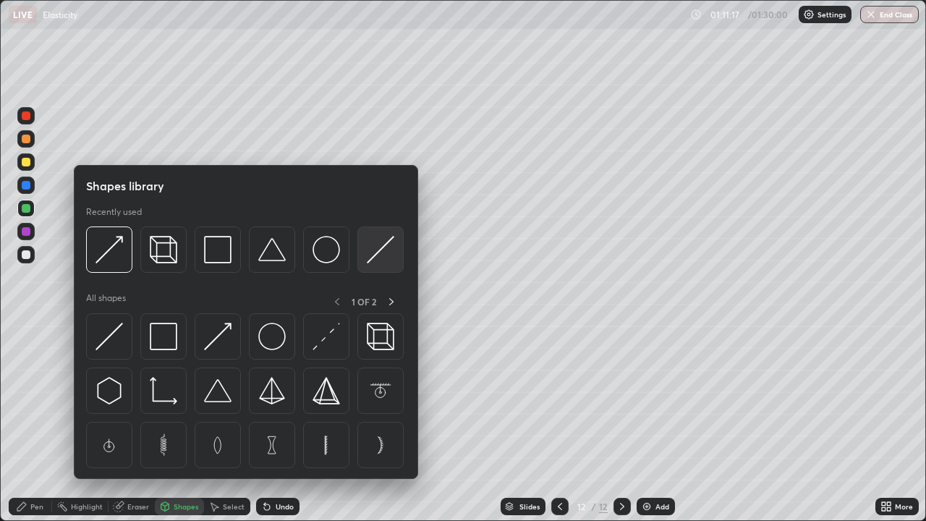
click at [378, 250] on img at bounding box center [380, 249] width 27 height 27
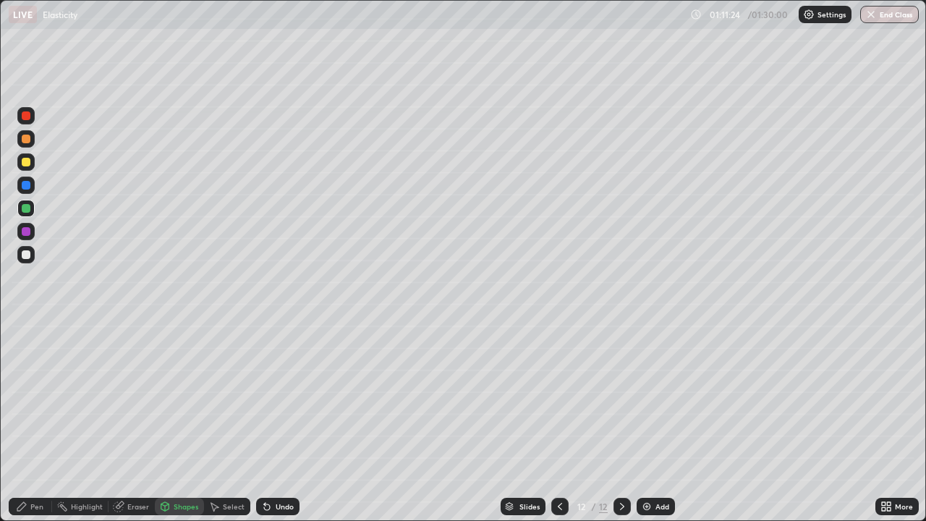
click at [32, 398] on div "Pen" at bounding box center [36, 506] width 13 height 7
click at [28, 255] on div at bounding box center [26, 254] width 9 height 9
click at [27, 210] on div at bounding box center [26, 208] width 9 height 9
click at [26, 330] on div at bounding box center [26, 329] width 3 height 3
click at [26, 353] on div at bounding box center [26, 353] width 6 height 6
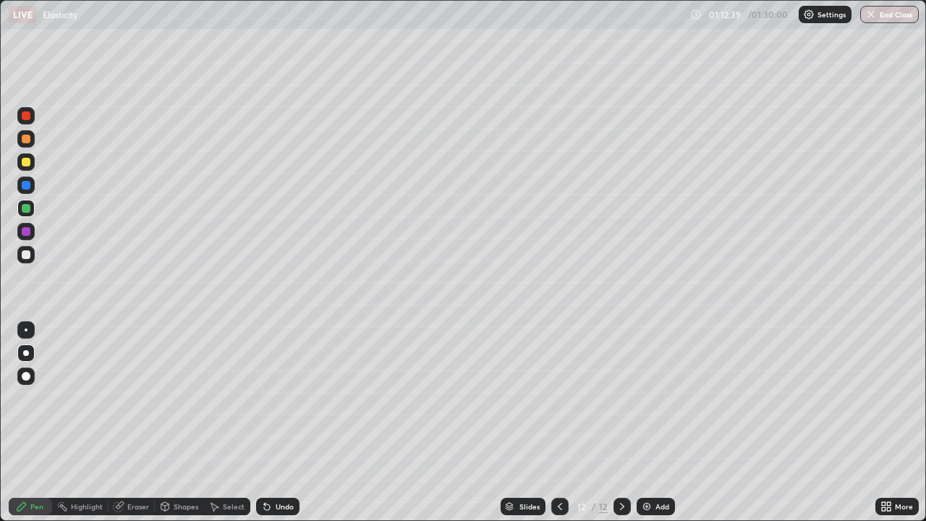
click at [271, 398] on div "Undo" at bounding box center [277, 506] width 43 height 17
click at [26, 330] on div at bounding box center [26, 329] width 3 height 3
click at [27, 352] on div at bounding box center [26, 353] width 6 height 6
click at [33, 327] on div at bounding box center [25, 329] width 17 height 17
click at [27, 355] on div at bounding box center [26, 353] width 6 height 6
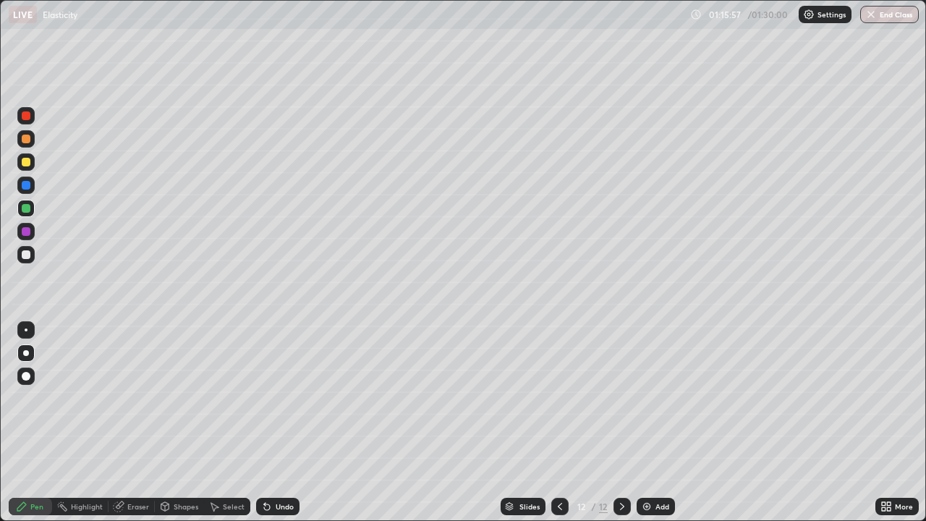
click at [26, 330] on div at bounding box center [26, 329] width 3 height 3
click at [27, 257] on div at bounding box center [26, 254] width 9 height 9
click at [278, 398] on div "Undo" at bounding box center [285, 506] width 18 height 7
click at [280, 398] on div "Undo" at bounding box center [285, 506] width 18 height 7
click at [278, 398] on div "Undo" at bounding box center [285, 506] width 18 height 7
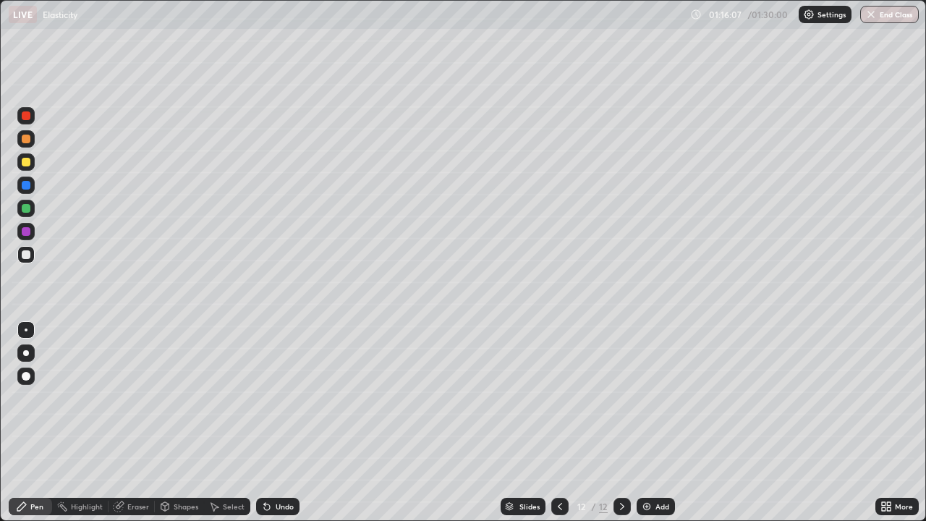
click at [278, 398] on div "Undo" at bounding box center [285, 506] width 18 height 7
click at [277, 398] on div "Undo" at bounding box center [285, 506] width 18 height 7
click at [276, 398] on div "Undo" at bounding box center [285, 506] width 18 height 7
click at [277, 398] on div "Undo" at bounding box center [285, 506] width 18 height 7
click at [276, 398] on div "Undo" at bounding box center [285, 506] width 18 height 7
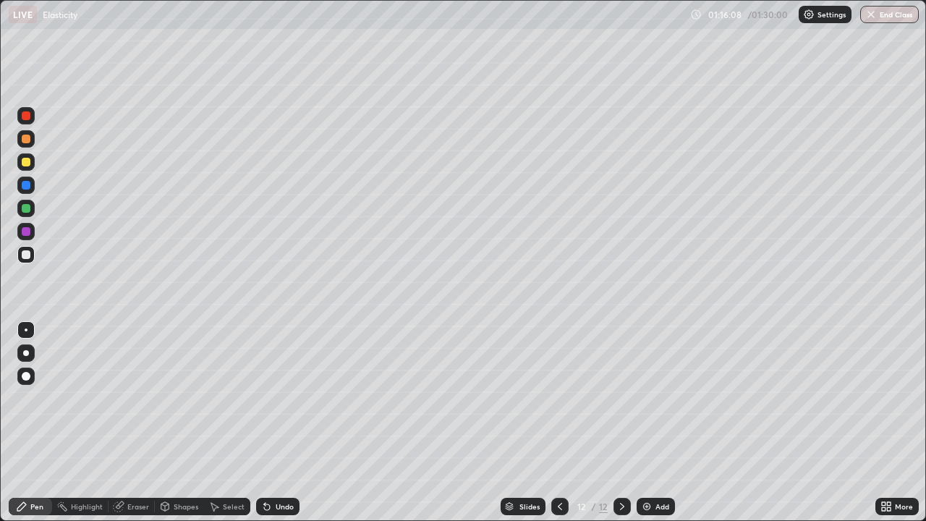
click at [276, 398] on div "Undo" at bounding box center [285, 506] width 18 height 7
click at [277, 398] on div "Undo" at bounding box center [285, 506] width 18 height 7
click at [278, 398] on div "Undo" at bounding box center [285, 506] width 18 height 7
click at [277, 398] on div "Undo" at bounding box center [285, 506] width 18 height 7
click at [26, 209] on div at bounding box center [26, 208] width 9 height 9
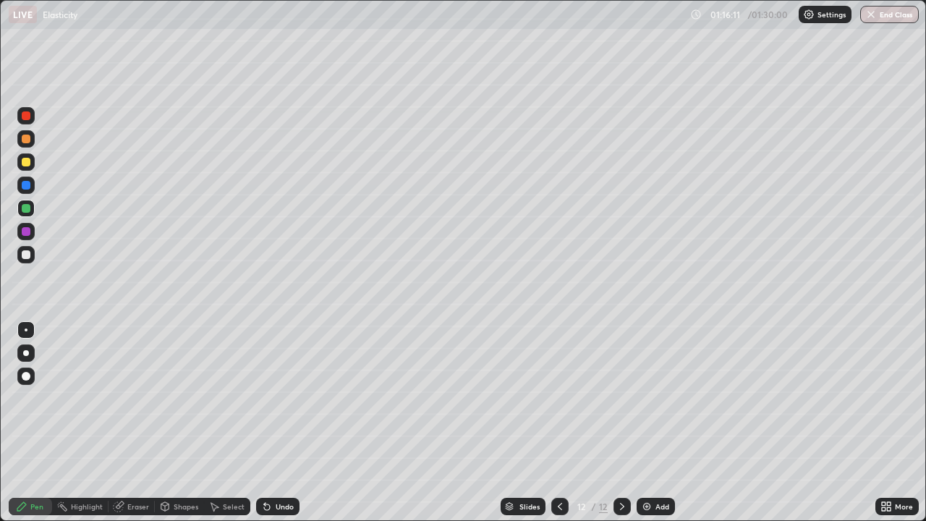
click at [26, 353] on div at bounding box center [26, 353] width 6 height 6
click at [25, 328] on div at bounding box center [26, 329] width 3 height 3
click at [25, 186] on div at bounding box center [26, 185] width 9 height 9
click at [25, 142] on div at bounding box center [26, 139] width 9 height 9
click at [25, 352] on div at bounding box center [26, 353] width 6 height 6
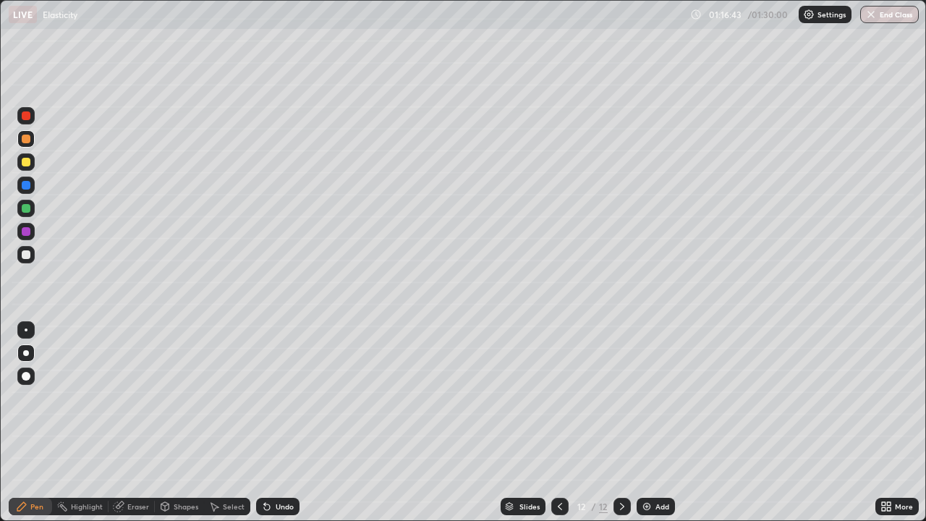
click at [22, 211] on div at bounding box center [25, 208] width 17 height 17
click at [26, 255] on div at bounding box center [26, 254] width 9 height 9
click at [265, 398] on icon at bounding box center [267, 507] width 6 height 6
click at [649, 398] on img at bounding box center [647, 507] width 12 height 12
click at [277, 398] on div "Undo" at bounding box center [285, 506] width 18 height 7
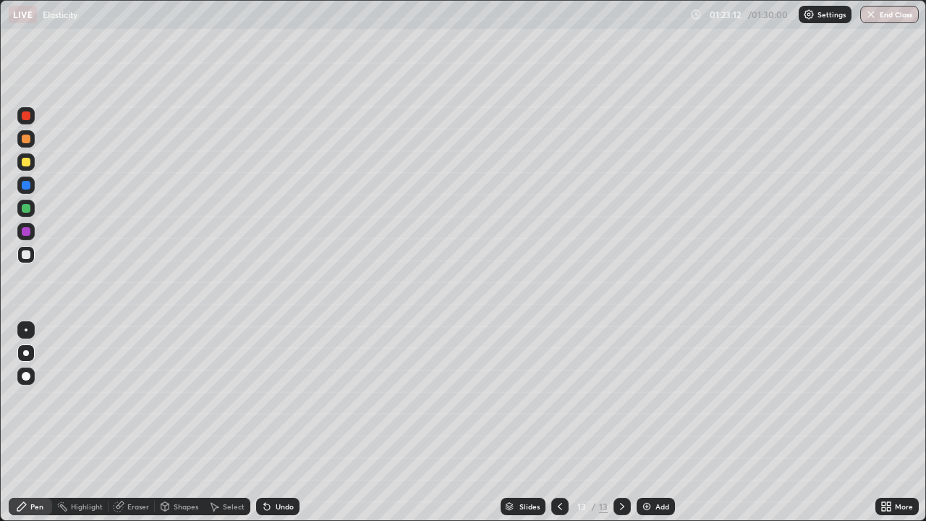
click at [281, 398] on div "Undo" at bounding box center [285, 506] width 18 height 7
click at [278, 398] on div "Undo" at bounding box center [285, 506] width 18 height 7
click at [277, 398] on div "Undo" at bounding box center [277, 506] width 43 height 17
click at [277, 398] on div "Undo" at bounding box center [285, 506] width 18 height 7
click at [278, 398] on div "Undo" at bounding box center [285, 506] width 18 height 7
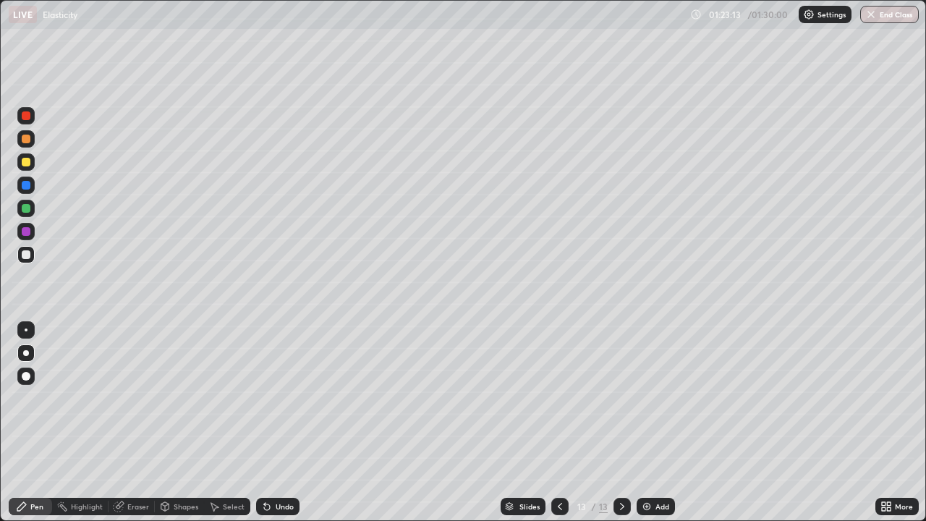
click at [268, 398] on icon at bounding box center [267, 507] width 12 height 12
click at [265, 398] on icon at bounding box center [267, 507] width 6 height 6
click at [187, 398] on div "Shapes" at bounding box center [186, 506] width 25 height 7
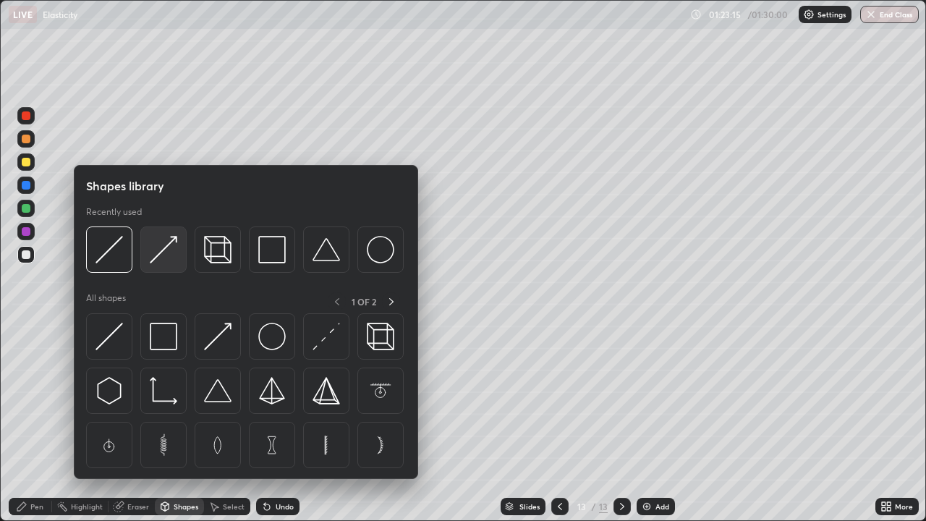
click at [171, 259] on img at bounding box center [163, 249] width 27 height 27
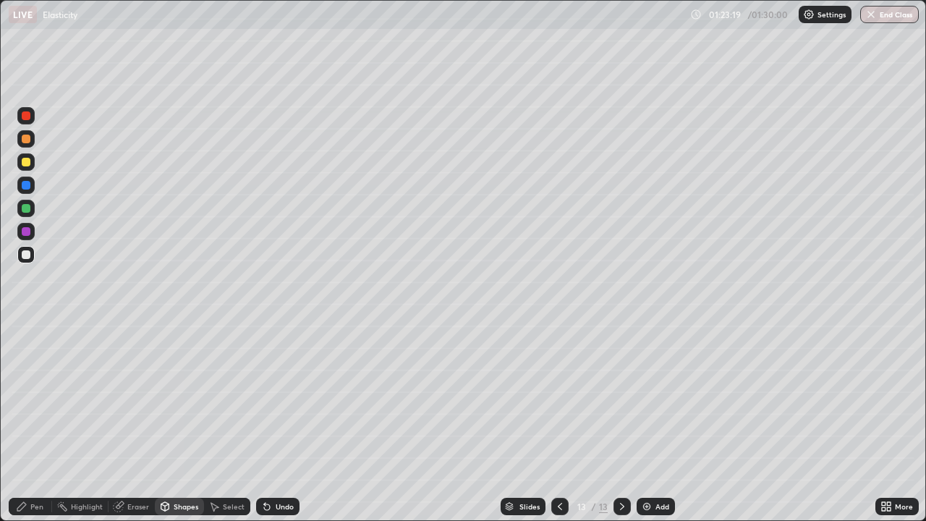
click at [35, 398] on div "Pen" at bounding box center [36, 506] width 13 height 7
click at [26, 330] on div at bounding box center [26, 329] width 3 height 3
click at [27, 209] on div at bounding box center [26, 208] width 9 height 9
click at [182, 398] on div "Shapes" at bounding box center [186, 506] width 25 height 7
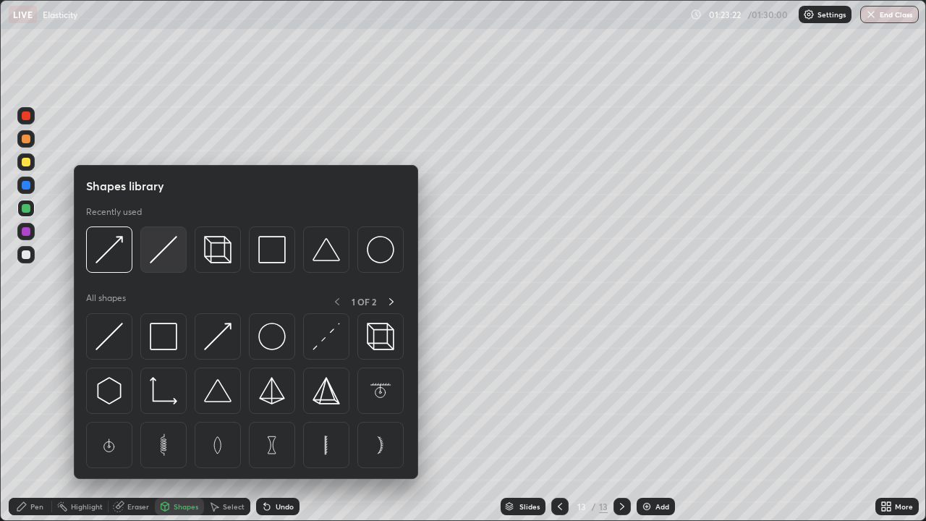
click at [165, 258] on img at bounding box center [163, 249] width 27 height 27
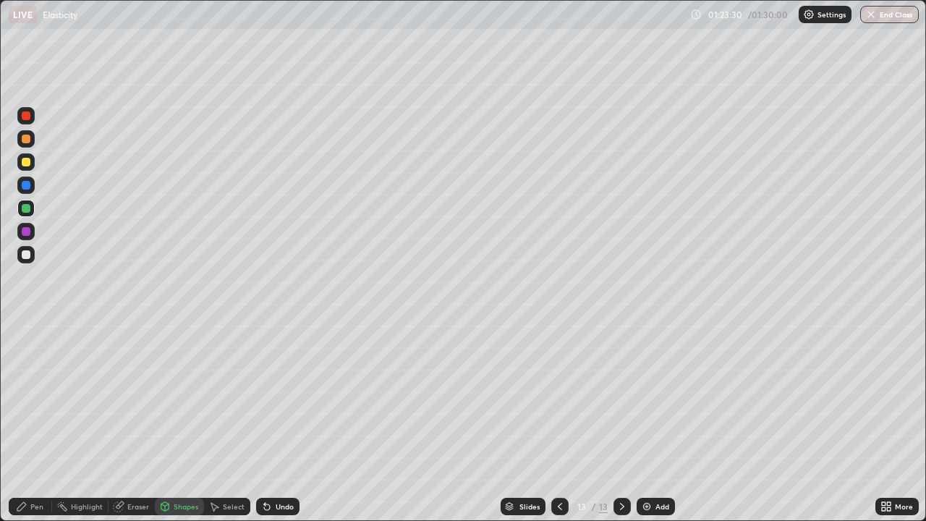
click at [33, 398] on div "Pen" at bounding box center [36, 506] width 13 height 7
click at [278, 398] on div "Undo" at bounding box center [277, 506] width 43 height 17
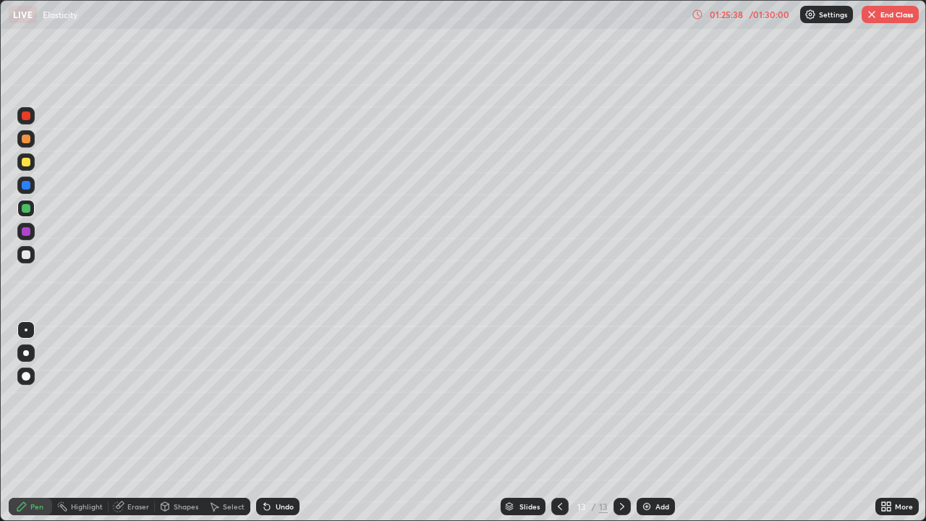
click at [558, 398] on icon at bounding box center [560, 507] width 12 height 12
click at [552, 398] on div at bounding box center [559, 506] width 17 height 17
click at [558, 398] on icon at bounding box center [560, 506] width 4 height 7
click at [565, 398] on div at bounding box center [559, 506] width 17 height 17
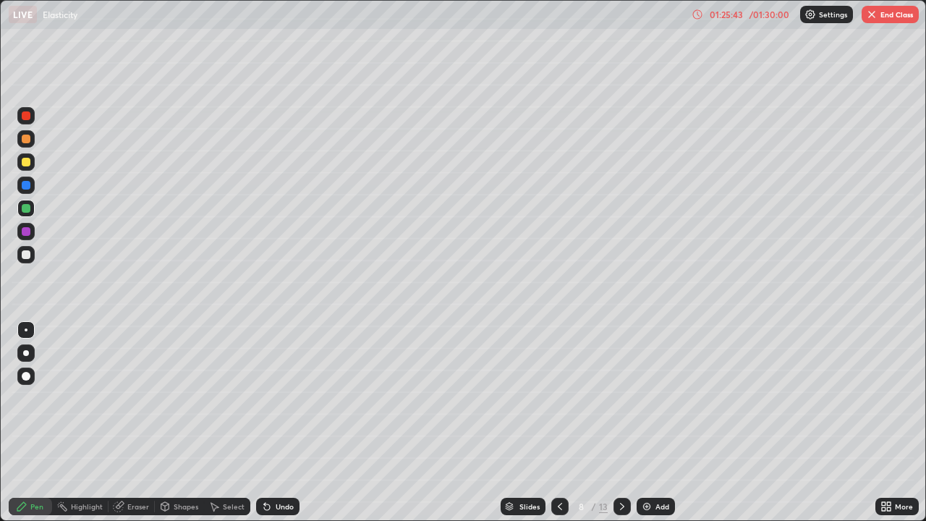
click at [564, 398] on div at bounding box center [559, 506] width 17 height 17
click at [558, 398] on icon at bounding box center [560, 507] width 12 height 12
click at [621, 398] on icon at bounding box center [622, 506] width 4 height 7
click at [896, 14] on button "End Class" at bounding box center [890, 14] width 57 height 17
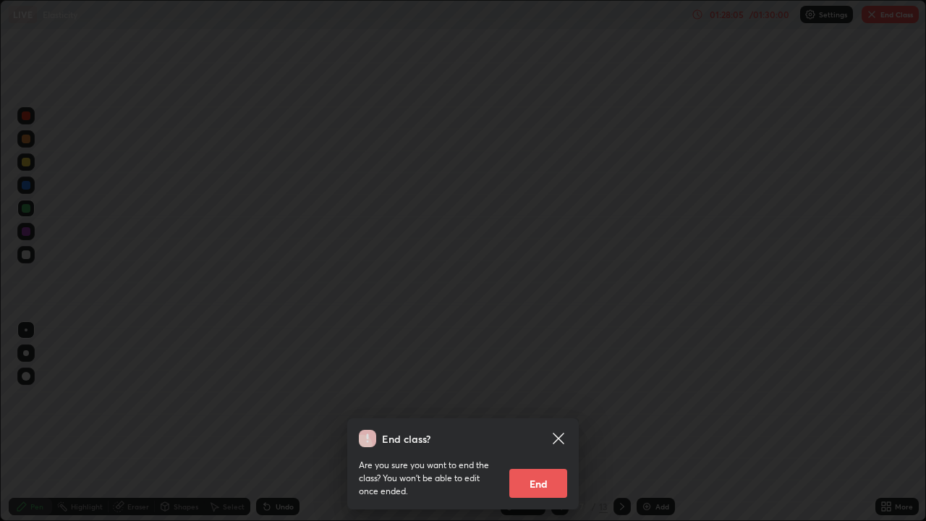
click at [564, 398] on button "End" at bounding box center [538, 483] width 58 height 29
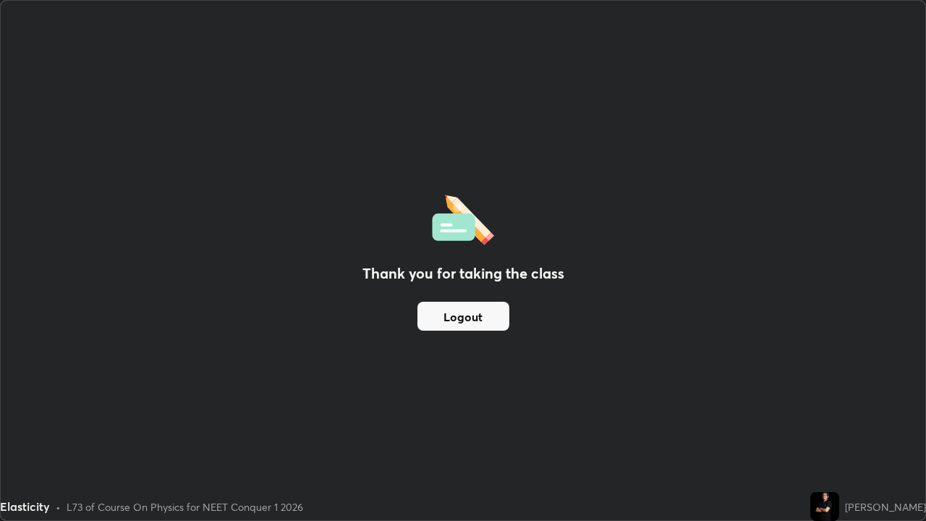
click at [558, 398] on div "Elasticity • L73 of Course On Physics for NEET Conquer 1 2026" at bounding box center [402, 506] width 804 height 29
click at [490, 315] on button "Logout" at bounding box center [463, 316] width 92 height 29
